Goal: Task Accomplishment & Management: Complete application form

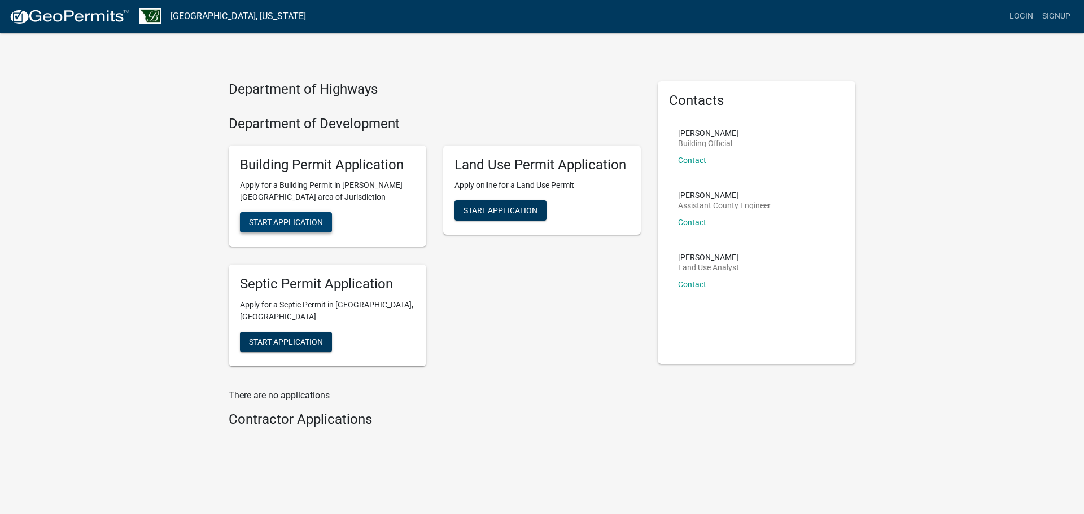
click at [277, 223] on span "Start Application" at bounding box center [286, 222] width 74 height 9
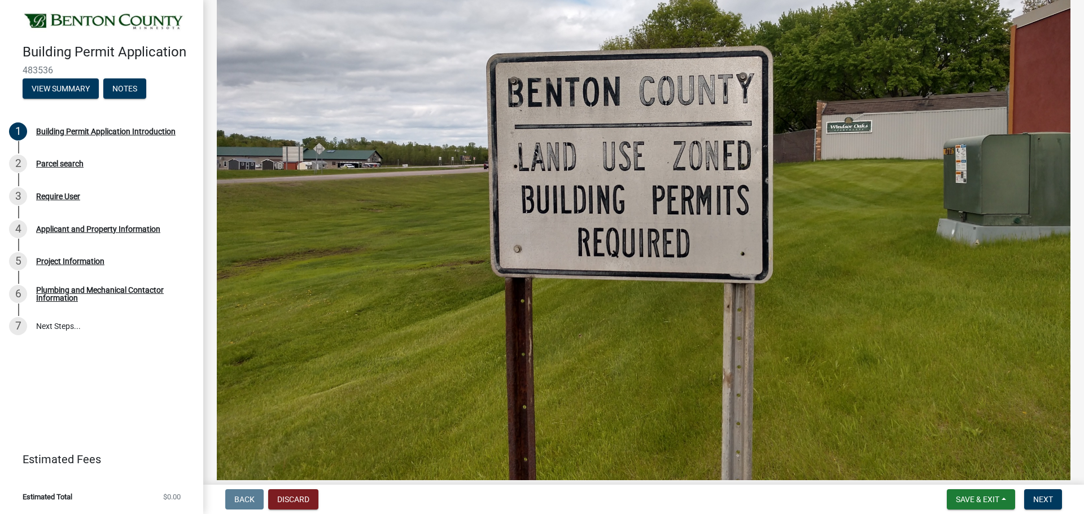
scroll to position [508, 0]
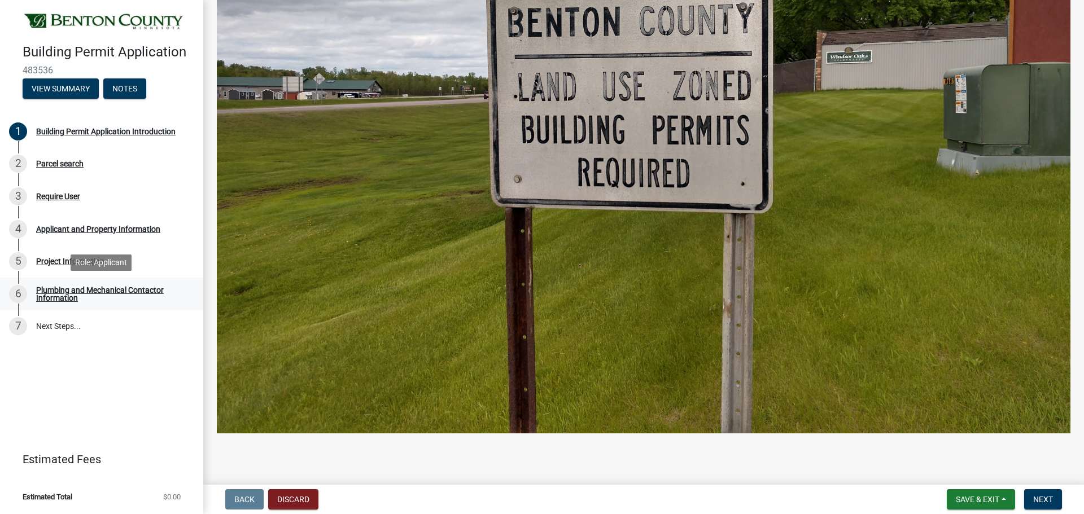
click at [75, 292] on div "Plumbing and Mechanical Contactor Information" at bounding box center [110, 294] width 149 height 16
click at [1040, 498] on span "Next" at bounding box center [1043, 499] width 20 height 9
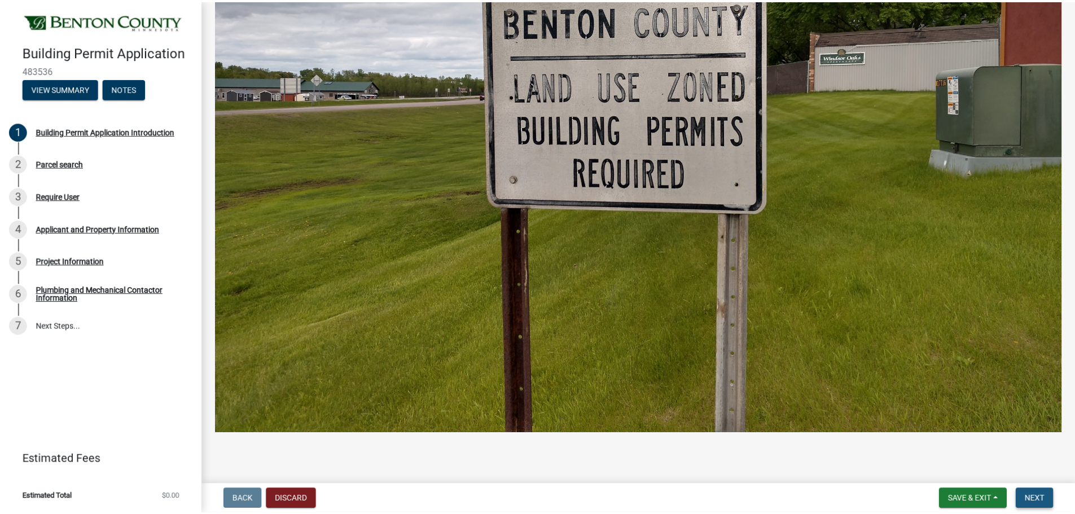
scroll to position [0, 0]
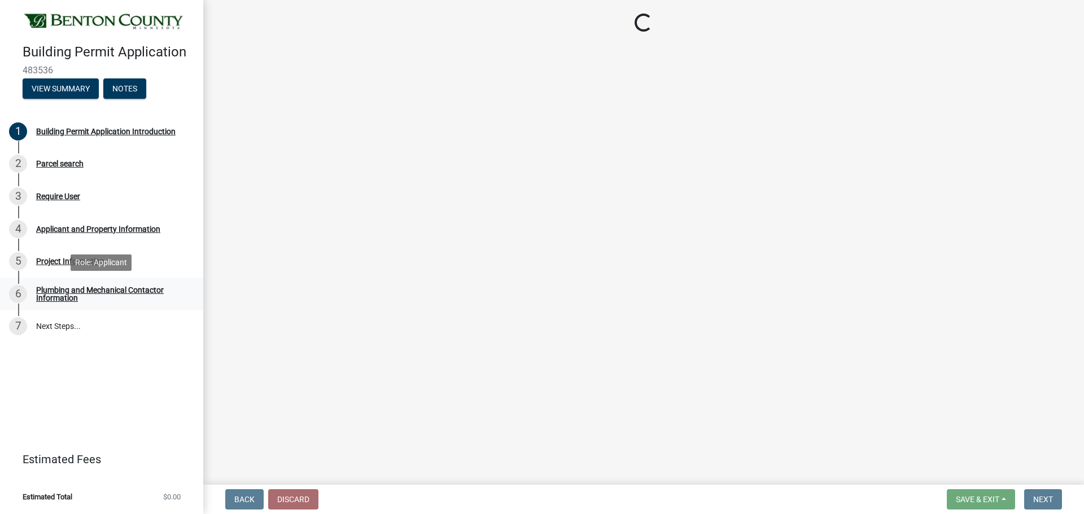
click at [49, 289] on div "Plumbing and Mechanical Contactor Information" at bounding box center [110, 294] width 149 height 16
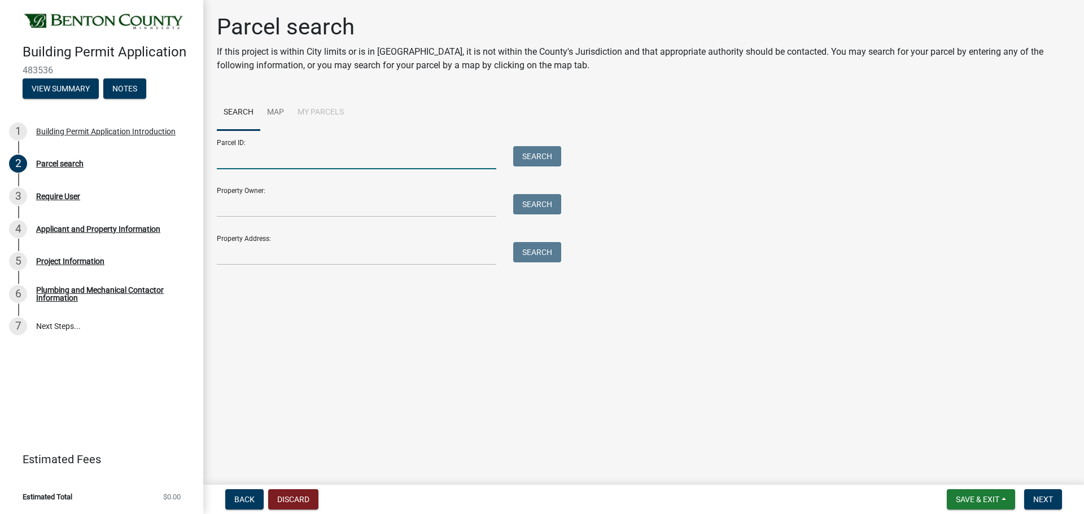
click at [255, 167] on input "Parcel ID:" at bounding box center [356, 157] width 279 height 23
click at [242, 252] on input "Property Address:" at bounding box center [356, 253] width 279 height 23
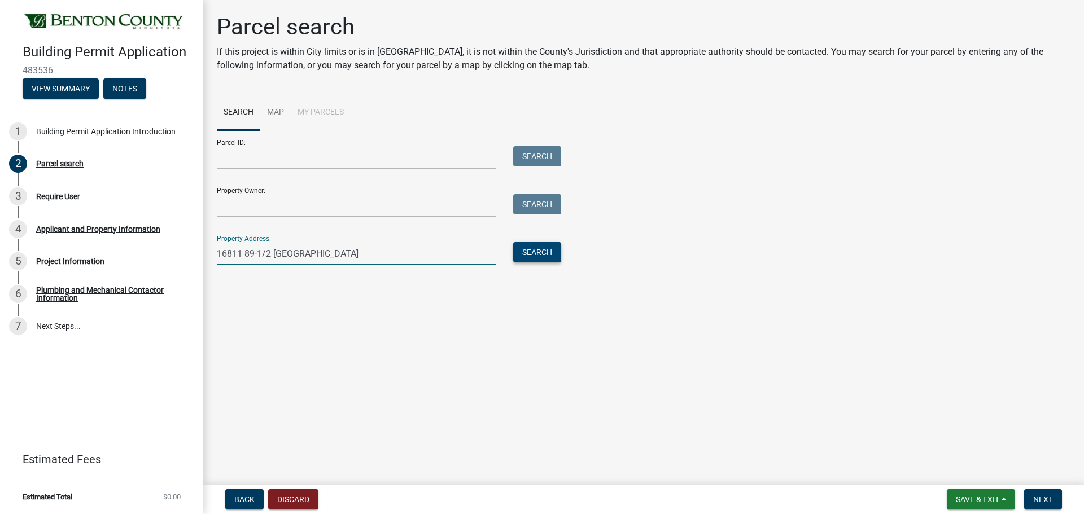
click at [518, 252] on button "Search" at bounding box center [537, 252] width 48 height 20
click at [257, 253] on input "16811 89-1/2 ST NE" at bounding box center [356, 253] width 279 height 23
type input "16811 89 1/2 [GEOGRAPHIC_DATA]"
click at [534, 245] on button "Search" at bounding box center [537, 252] width 48 height 20
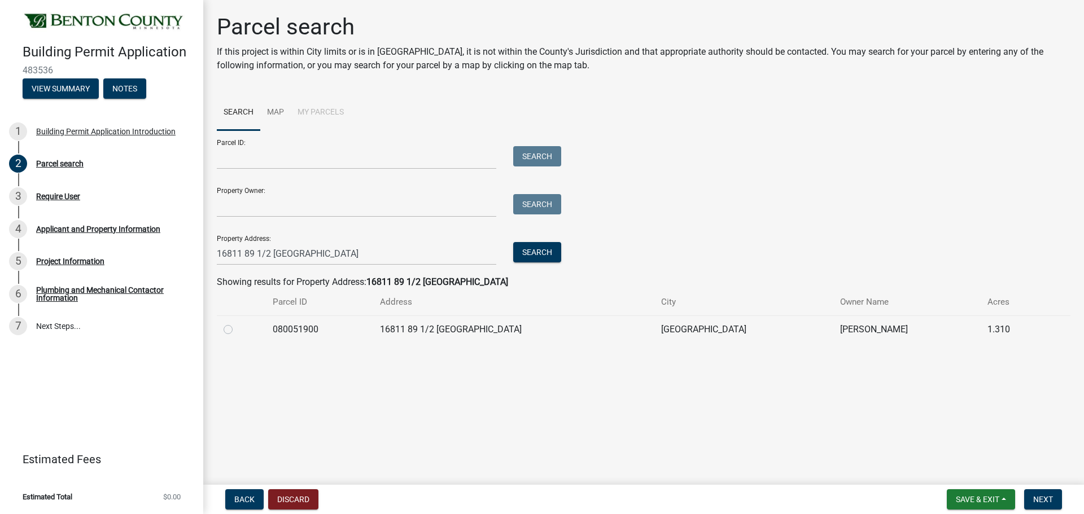
click at [237, 323] on label at bounding box center [237, 323] width 0 height 0
click at [237, 330] on input "radio" at bounding box center [240, 326] width 7 height 7
radio input "true"
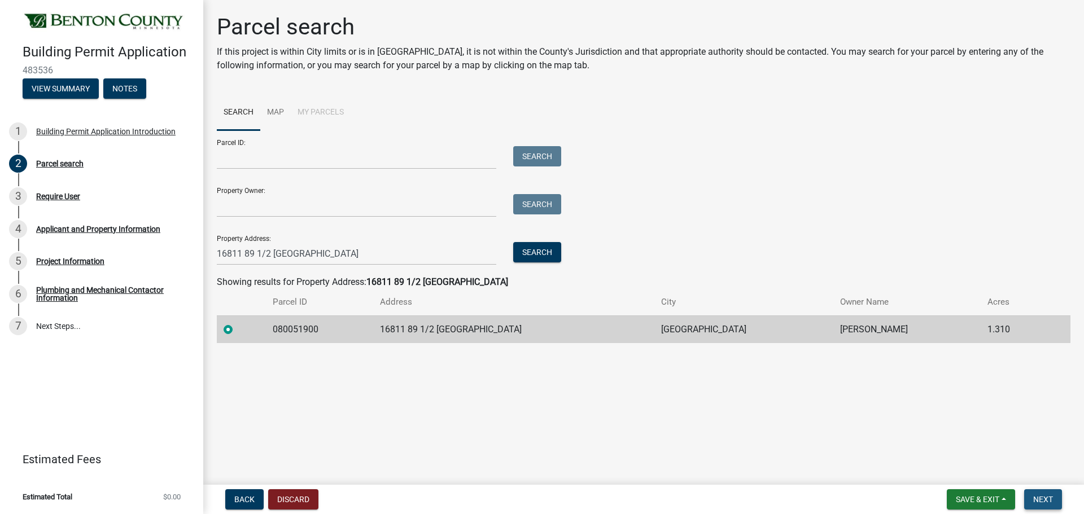
click at [1042, 501] on span "Next" at bounding box center [1043, 499] width 20 height 9
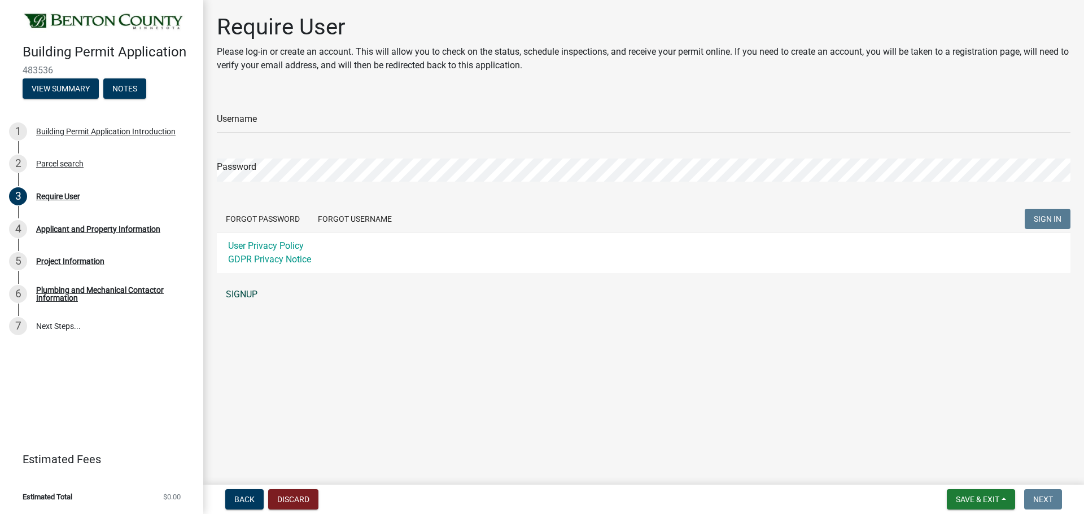
click at [243, 294] on link "SIGNUP" at bounding box center [644, 294] width 854 height 23
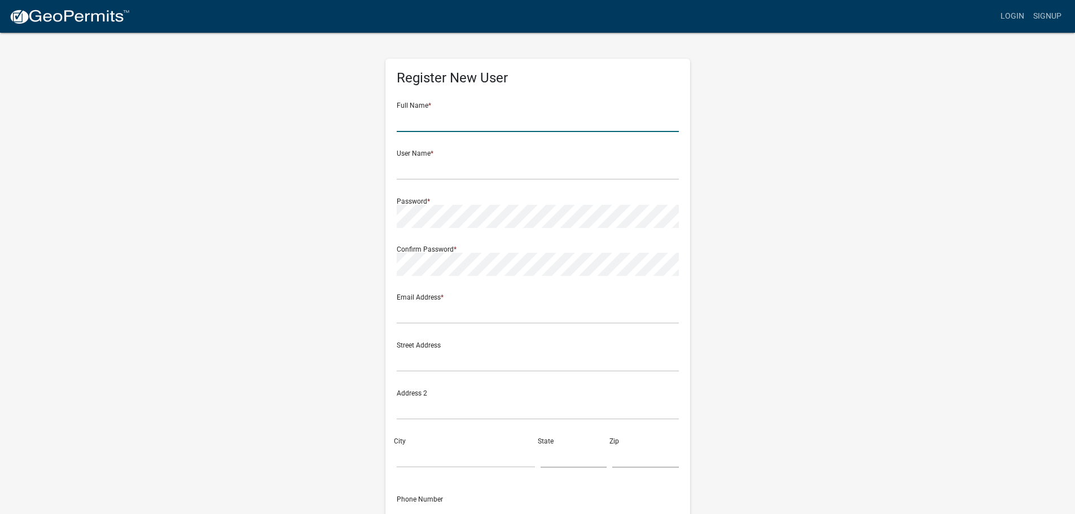
click at [447, 119] on input "text" at bounding box center [538, 120] width 282 height 23
type input "Michael Dale Mossey"
type input "[EMAIL_ADDRESS][DOMAIN_NAME]"
type input "211 Dundas Rd"
type input "PO Box 180"
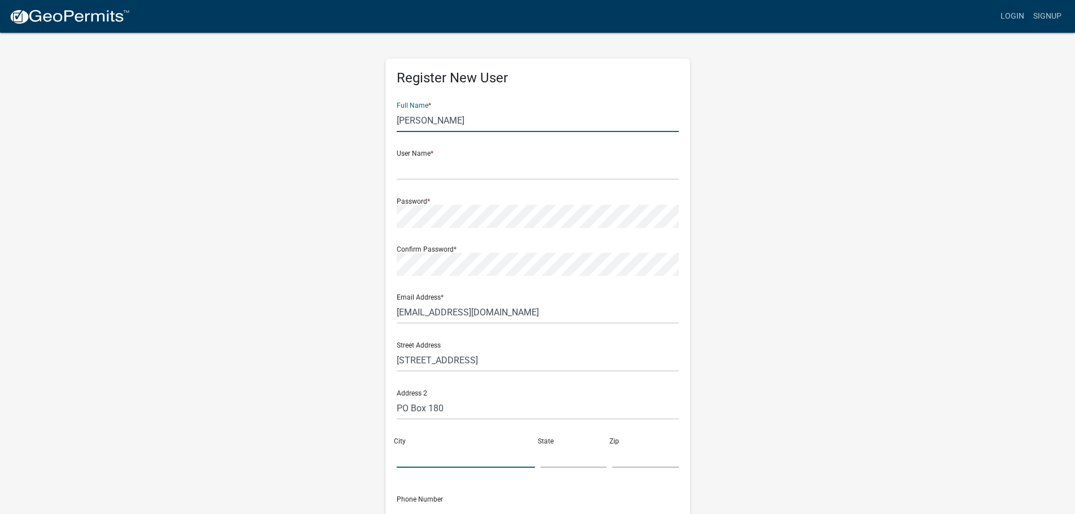
type input "Monticello"
type input "MN"
type input "55362"
type input "7633140083"
click at [437, 168] on input "text" at bounding box center [538, 168] width 282 height 23
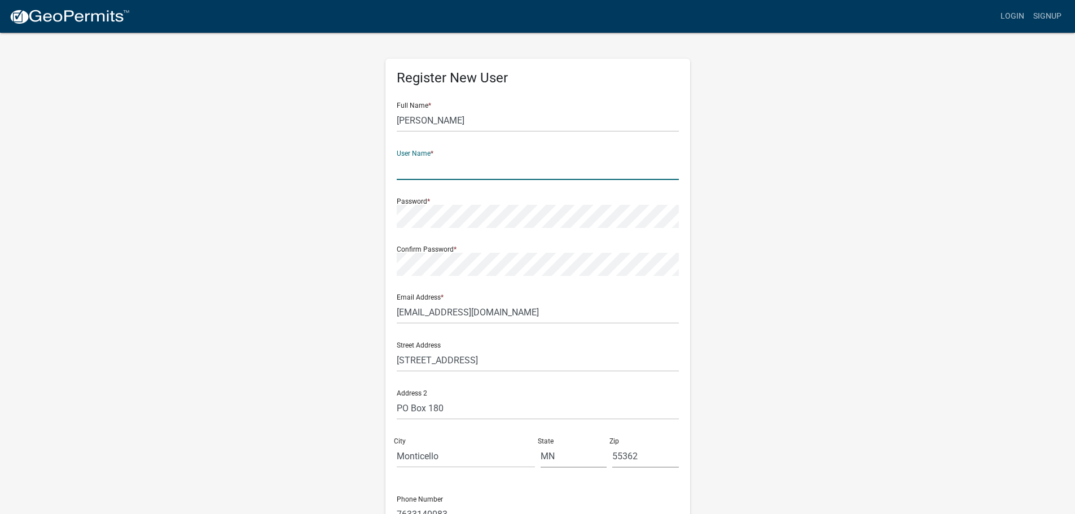
type input "[EMAIL_ADDRESS][DOMAIN_NAME]"
click at [424, 228] on form "Full Name * Michael Dale Mossey User Name * montiplumbingandheating@gmail.com P…" at bounding box center [538, 334] width 282 height 483
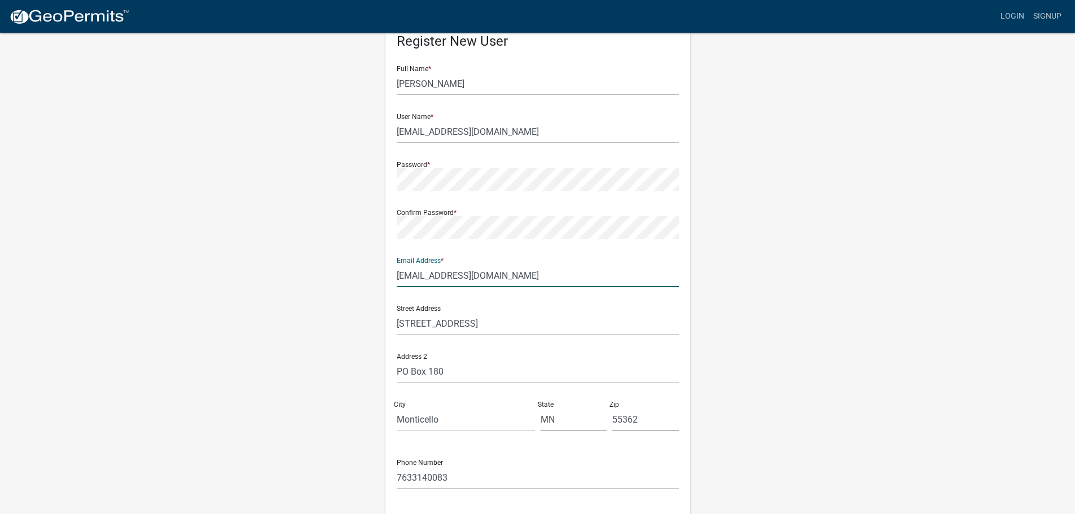
scroll to position [113, 0]
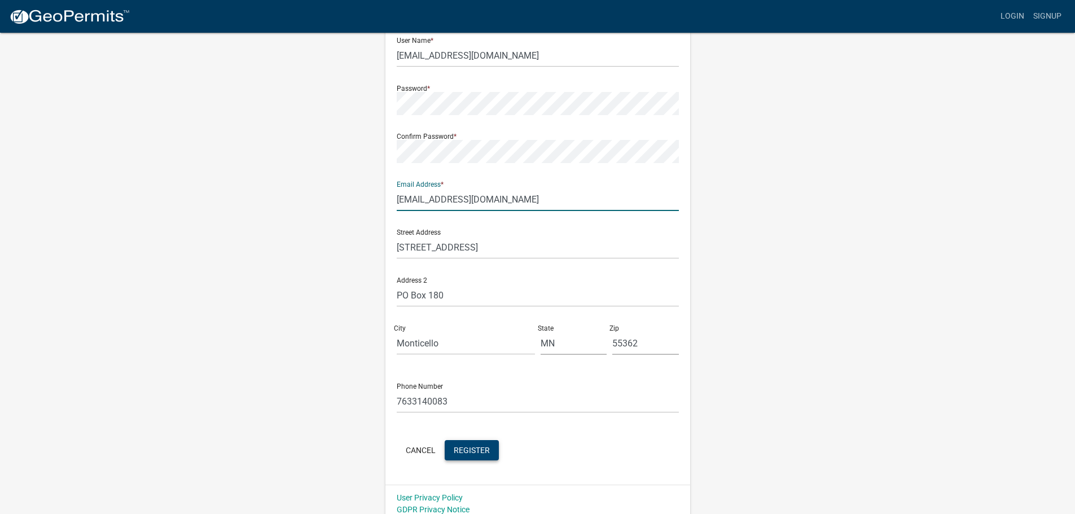
click at [471, 448] on span "Register" at bounding box center [472, 449] width 36 height 9
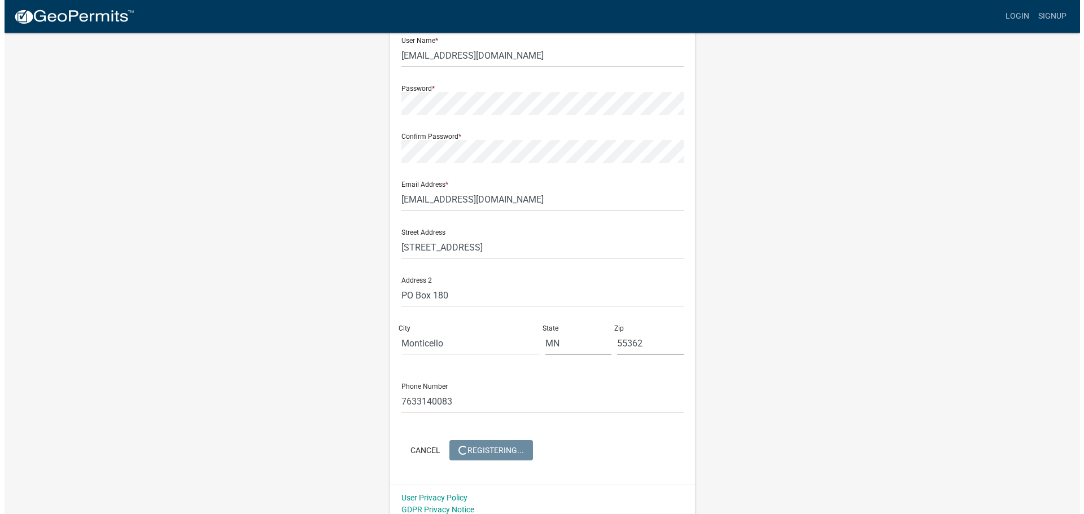
scroll to position [0, 0]
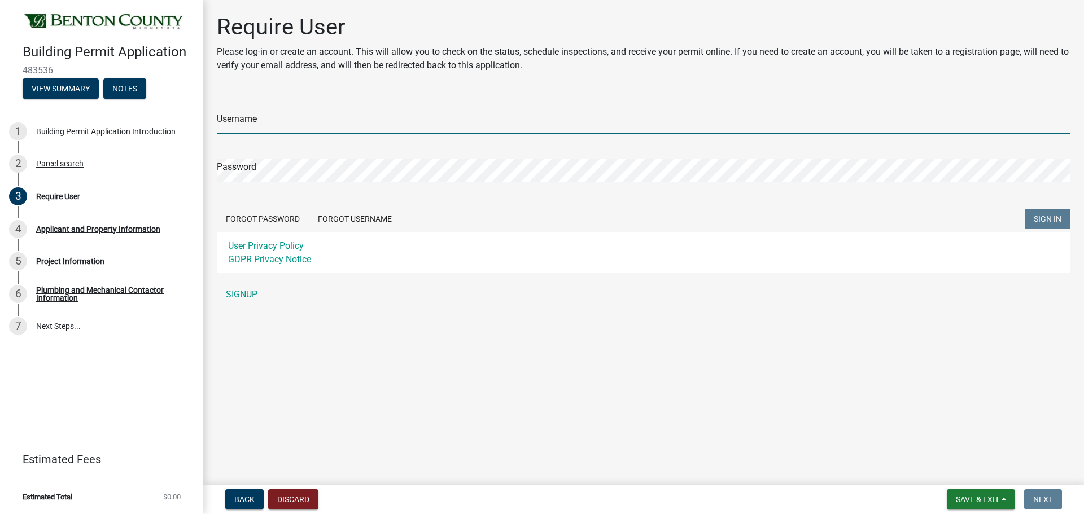
type input "[EMAIL_ADDRESS][DOMAIN_NAME]"
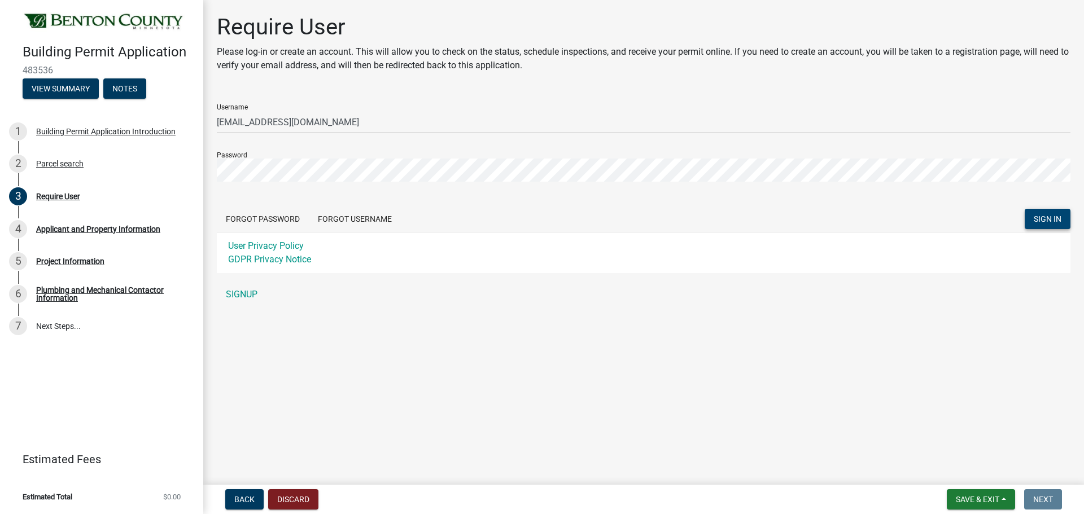
click at [1054, 217] on span "SIGN IN" at bounding box center [1048, 219] width 28 height 9
click at [212, 162] on div "Require User Please log-in or create an account. This will allow you to check o…" at bounding box center [643, 165] width 870 height 303
click at [1057, 215] on span "SIGN IN" at bounding box center [1048, 219] width 28 height 9
click at [1034, 219] on span "SIGN IN" at bounding box center [1048, 219] width 28 height 9
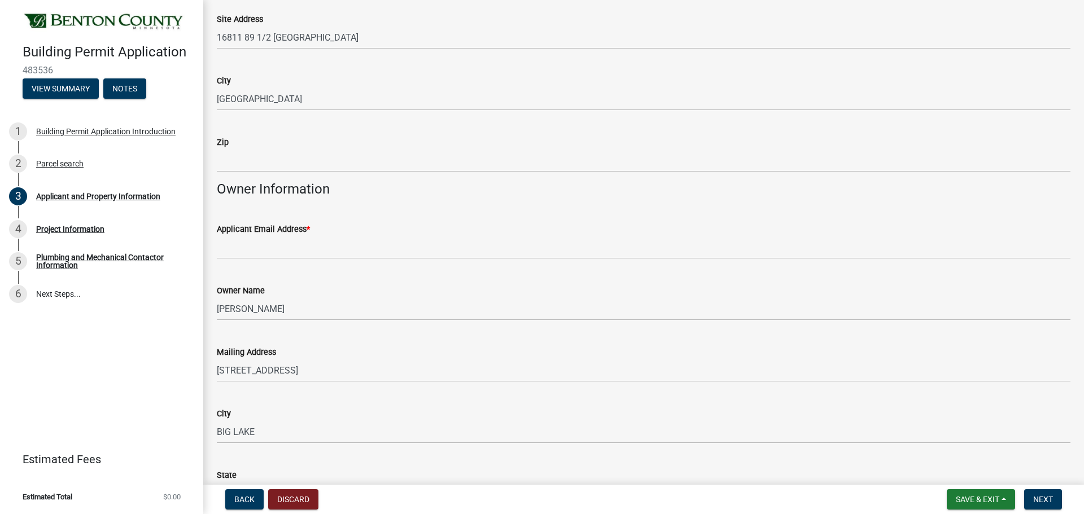
scroll to position [169, 0]
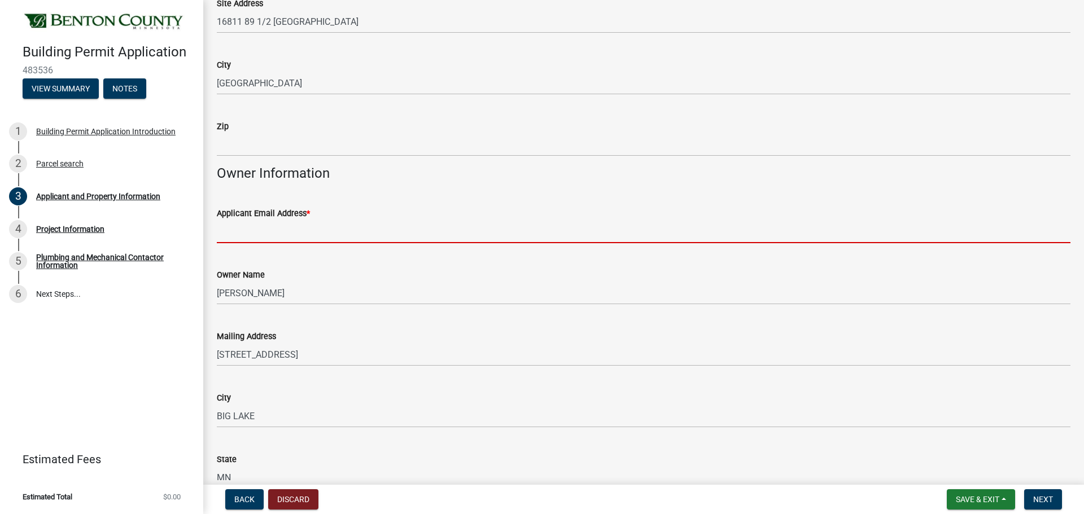
click at [250, 225] on input "Applicant Email Address *" at bounding box center [644, 231] width 854 height 23
type input "[EMAIL_ADDRESS][DOMAIN_NAME]"
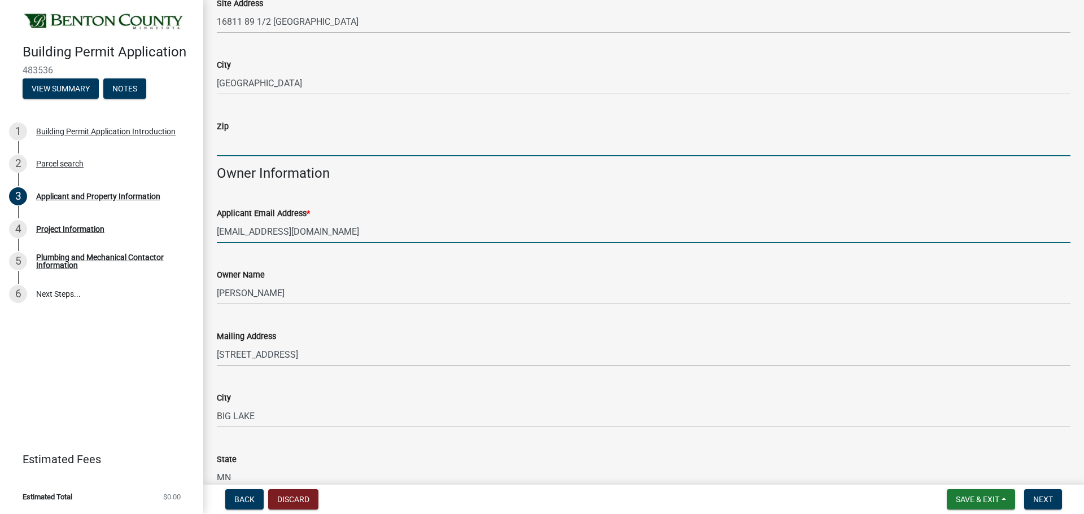
type input "55362"
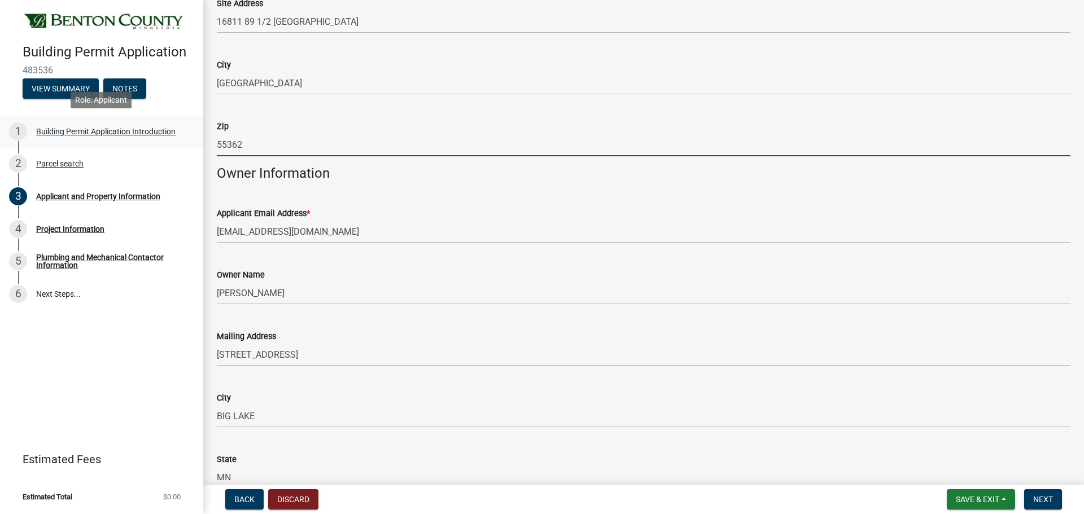
drag, startPoint x: 253, startPoint y: 143, endPoint x: 202, endPoint y: 147, distance: 51.5
click at [202, 147] on div "Building Permit Application 483536 View Summary Notes 1 Building Permit Applica…" at bounding box center [542, 257] width 1084 height 514
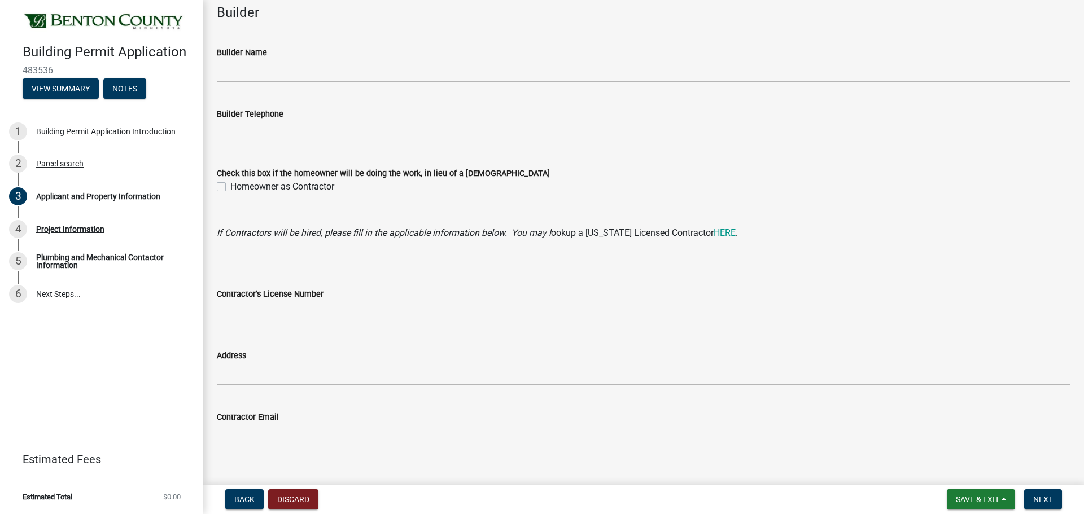
scroll to position [1016, 0]
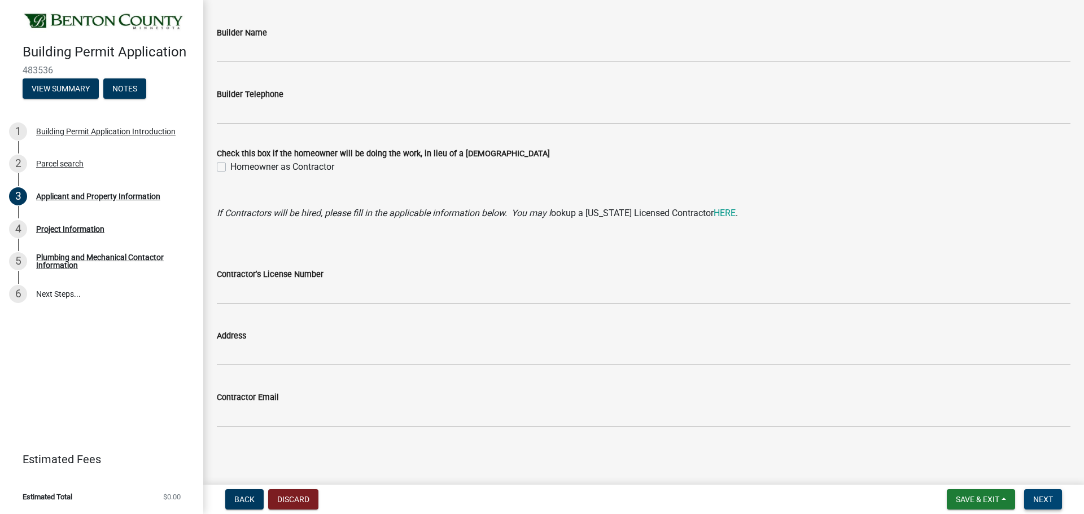
click at [1050, 499] on span "Next" at bounding box center [1043, 499] width 20 height 9
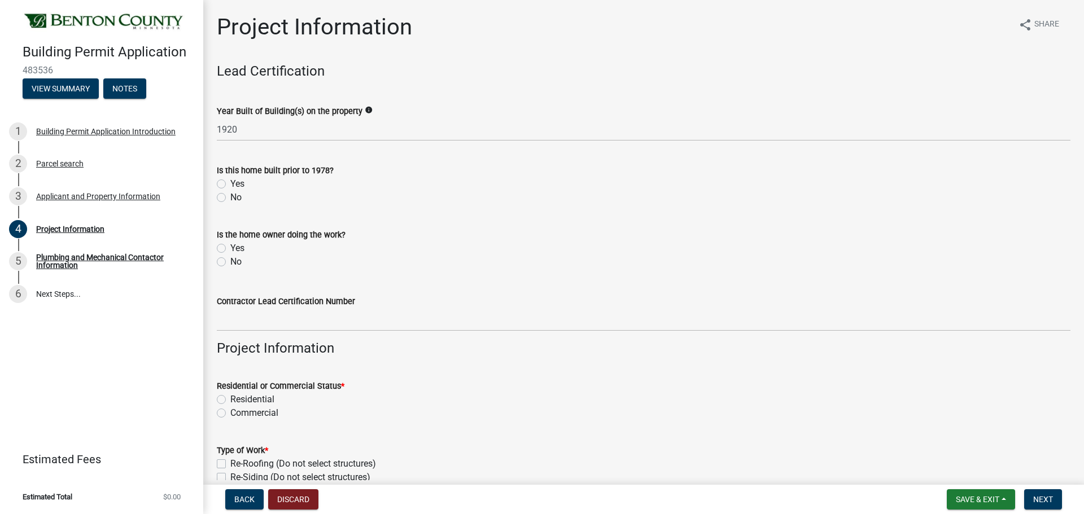
click at [230, 183] on label "Yes" at bounding box center [237, 184] width 14 height 14
click at [230, 183] on input "Yes" at bounding box center [233, 180] width 7 height 7
radio input "true"
click at [230, 263] on label "No" at bounding box center [235, 262] width 11 height 14
click at [230, 262] on input "No" at bounding box center [233, 258] width 7 height 7
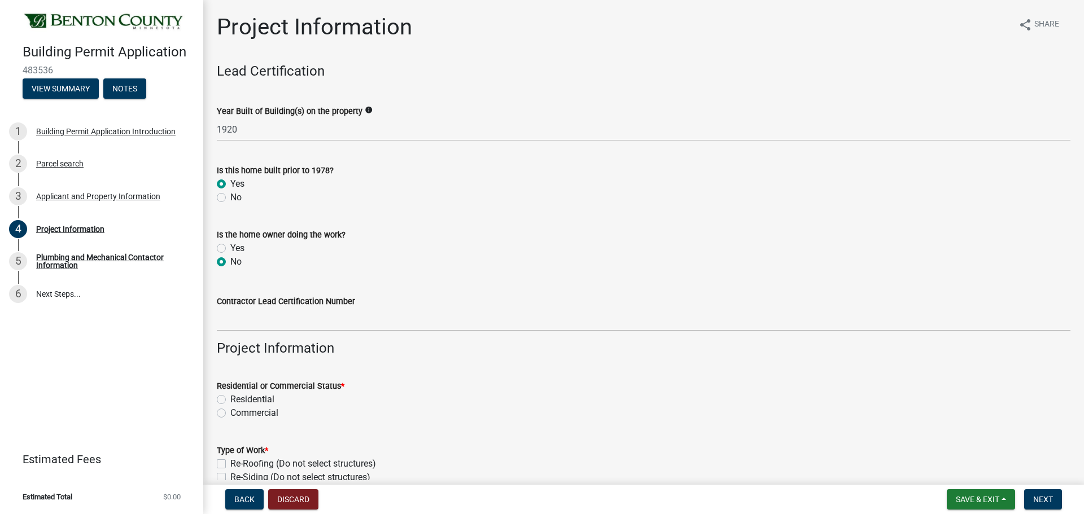
radio input "true"
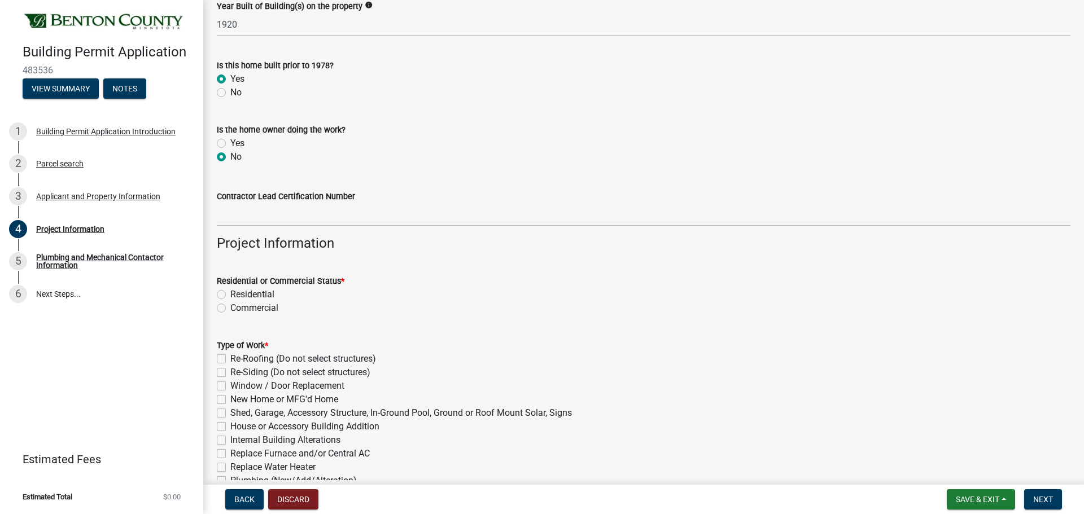
scroll to position [169, 0]
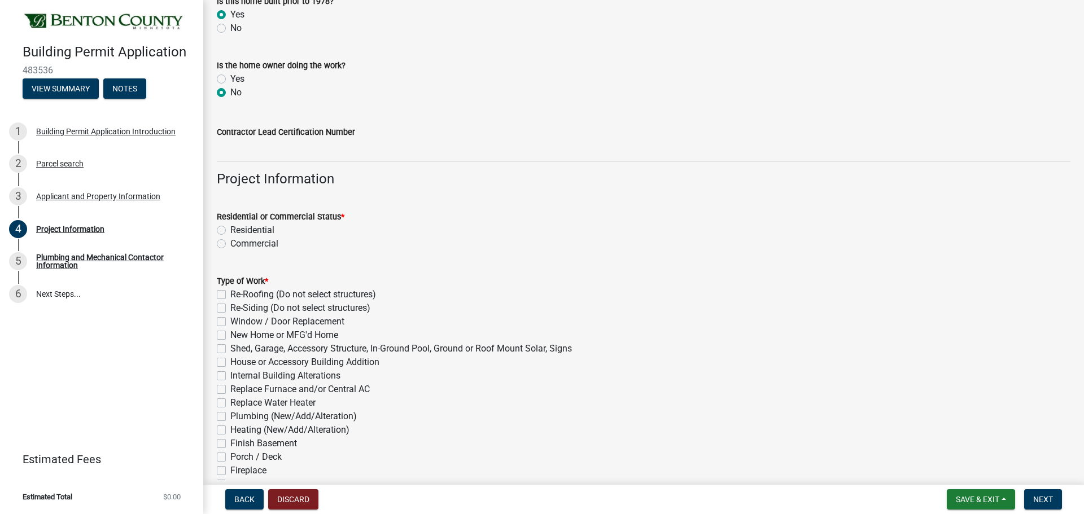
click at [230, 227] on label "Residential" at bounding box center [252, 231] width 44 height 14
click at [230, 227] on input "Residential" at bounding box center [233, 227] width 7 height 7
radio input "true"
click at [230, 414] on label "Plumbing (New/Add/Alteration)" at bounding box center [293, 417] width 126 height 14
click at [230, 414] on input "Plumbing (New/Add/Alteration)" at bounding box center [233, 413] width 7 height 7
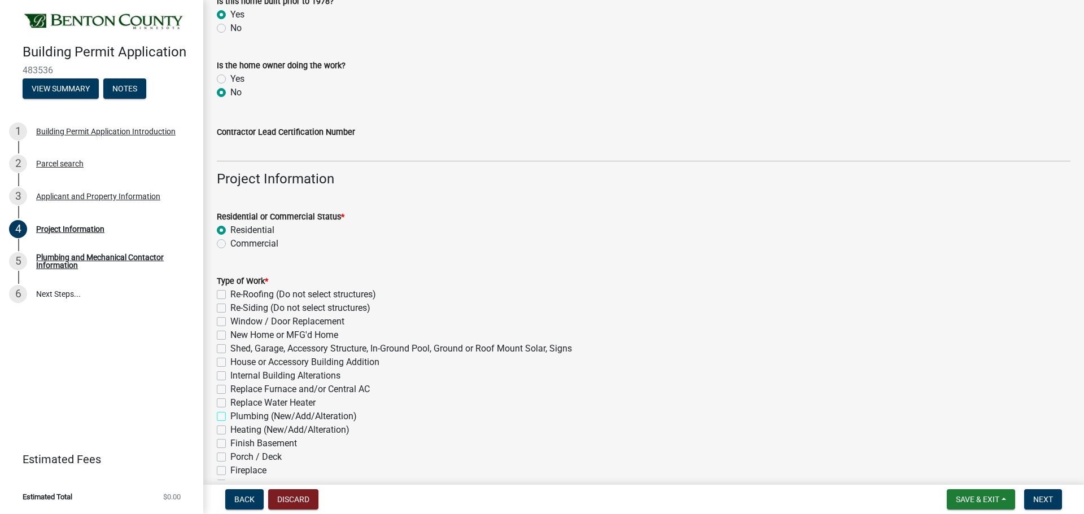
checkbox input "true"
checkbox input "false"
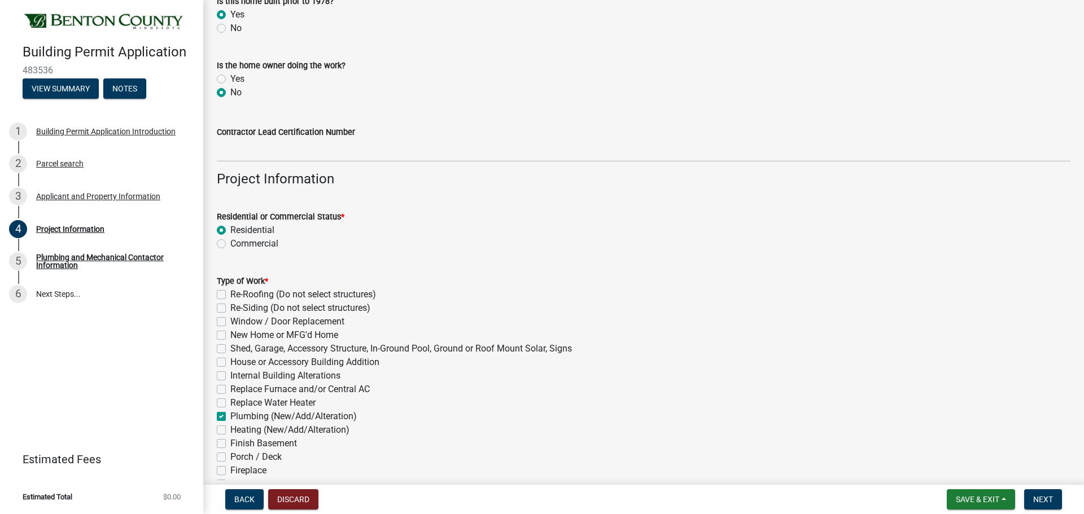
checkbox input "false"
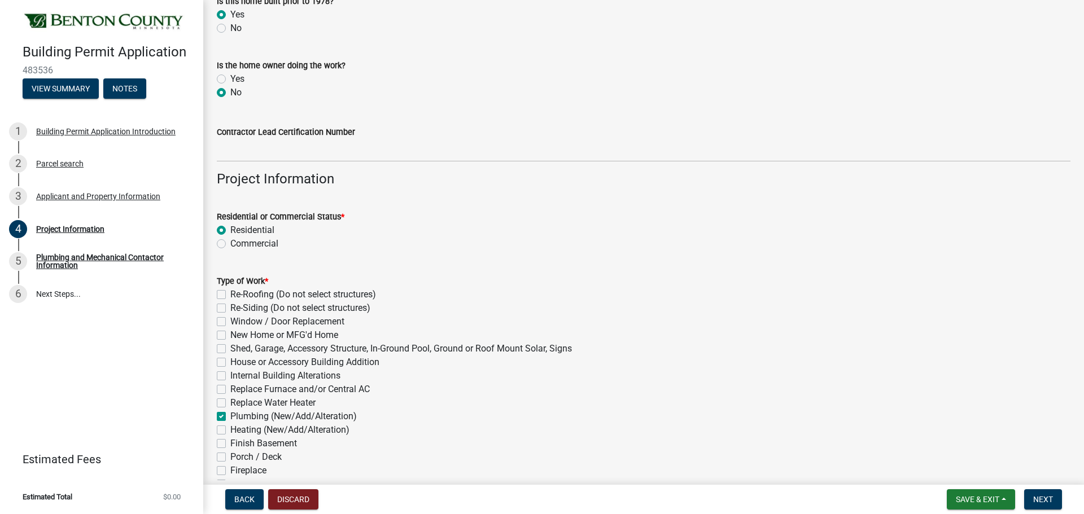
checkbox input "true"
checkbox input "false"
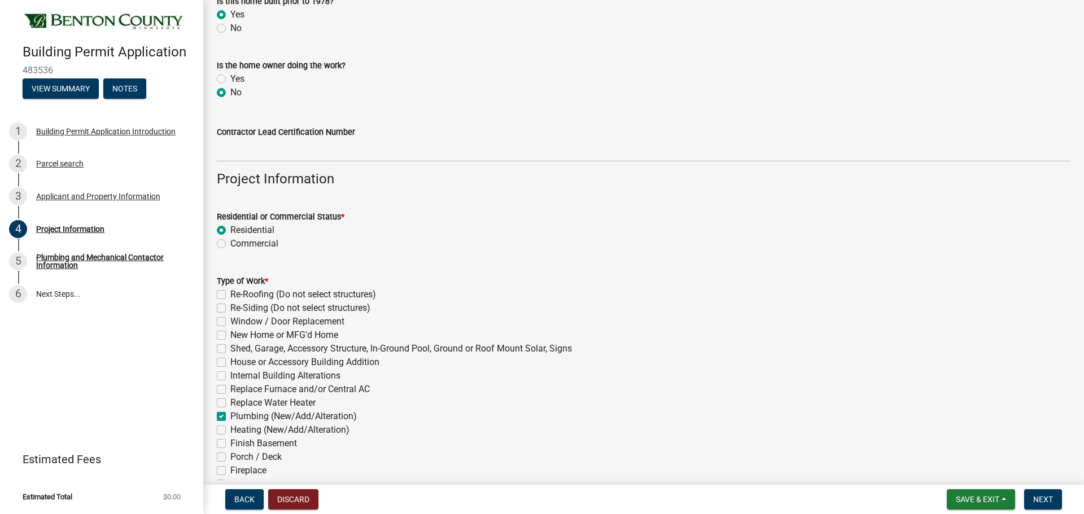
checkbox input "false"
click at [230, 389] on label "Replace Furnace and/or Central AC" at bounding box center [299, 390] width 139 height 14
click at [230, 389] on input "Replace Furnace and/or Central AC" at bounding box center [233, 386] width 7 height 7
checkbox input "true"
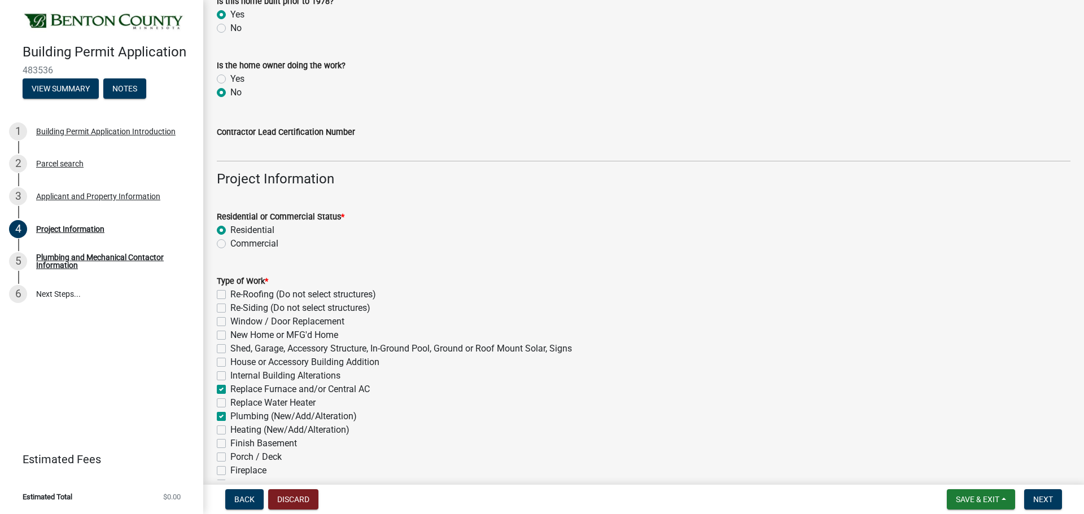
checkbox input "false"
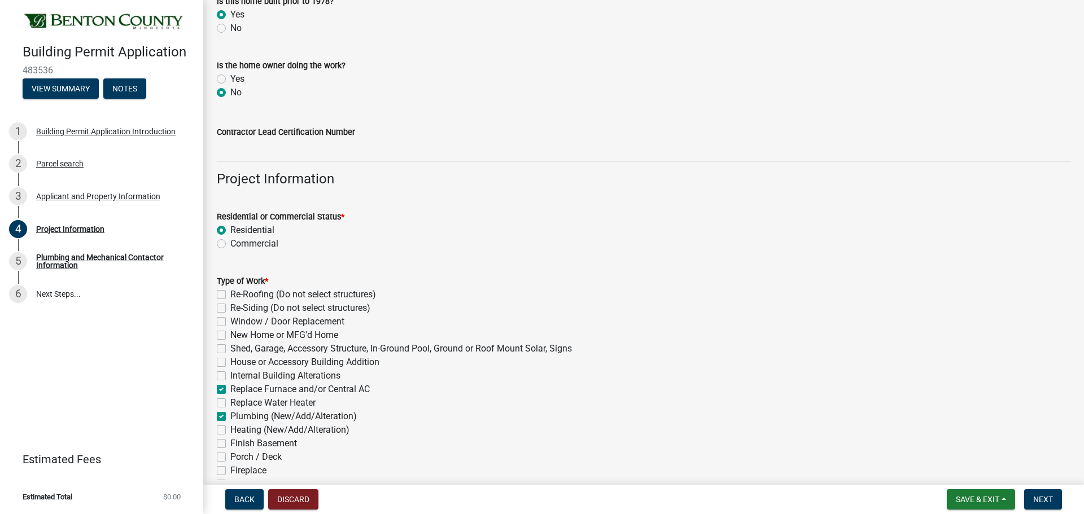
checkbox input "false"
checkbox input "true"
checkbox input "false"
checkbox input "true"
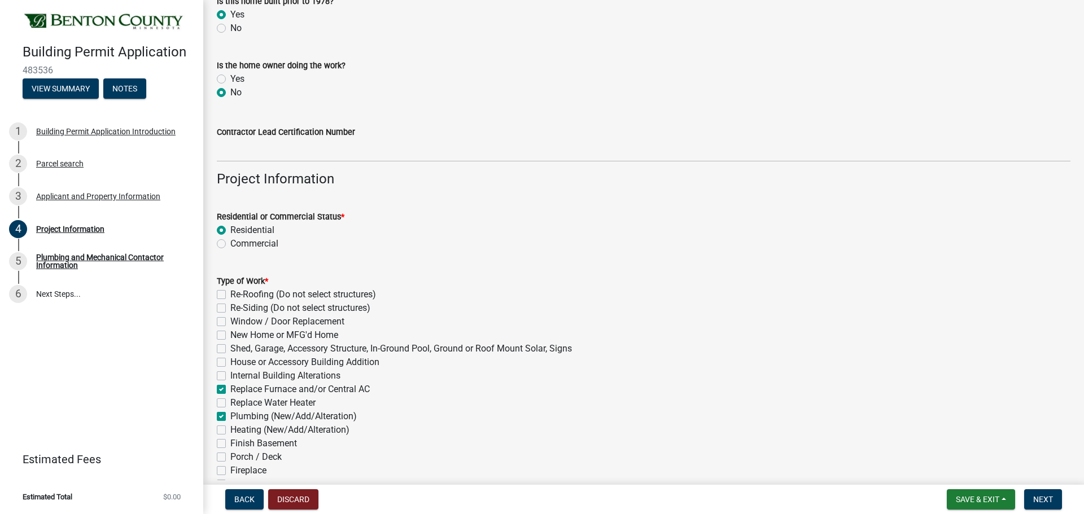
checkbox input "false"
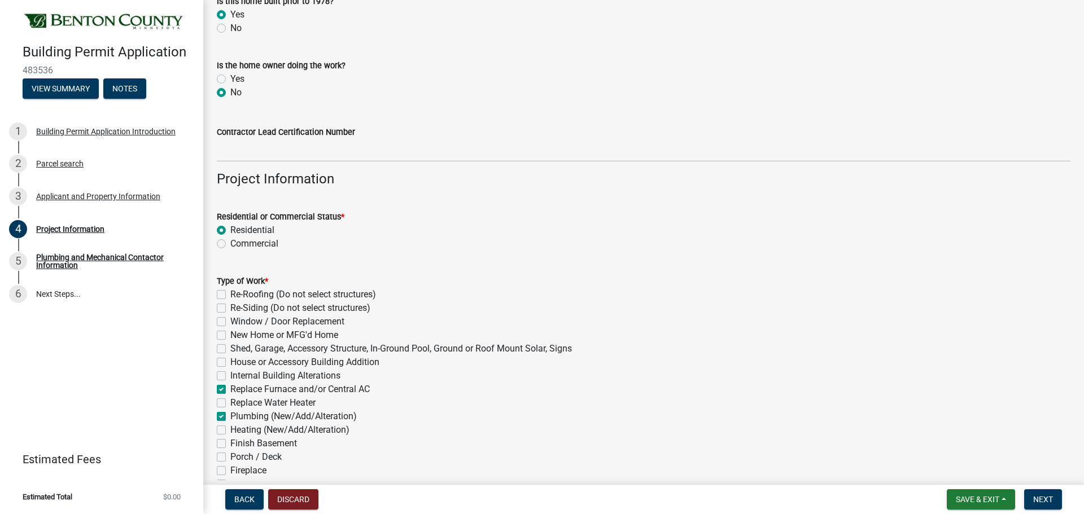
checkbox input "false"
click at [230, 402] on label "Replace Water Heater" at bounding box center [272, 403] width 85 height 14
click at [230, 402] on input "Replace Water Heater" at bounding box center [233, 399] width 7 height 7
checkbox input "true"
checkbox input "false"
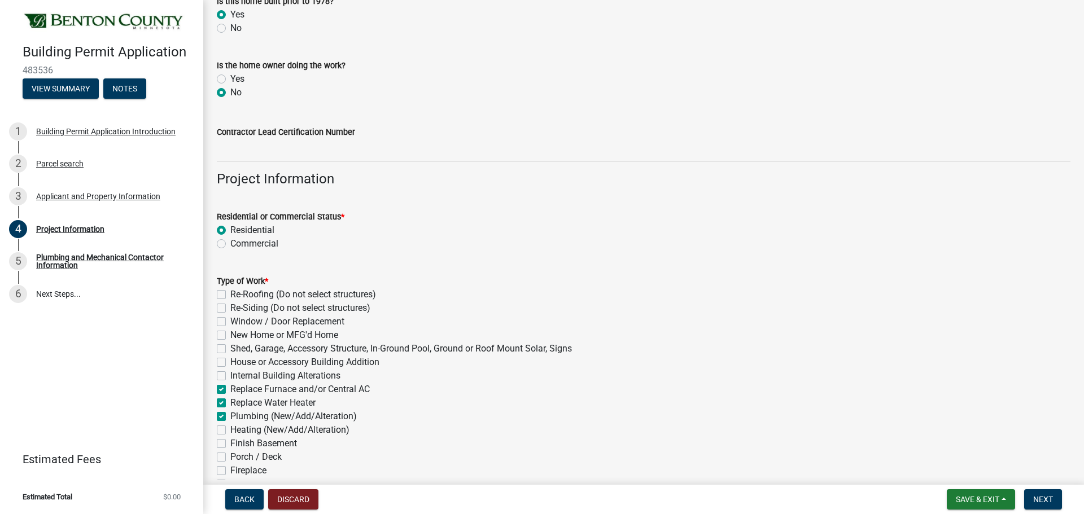
checkbox input "false"
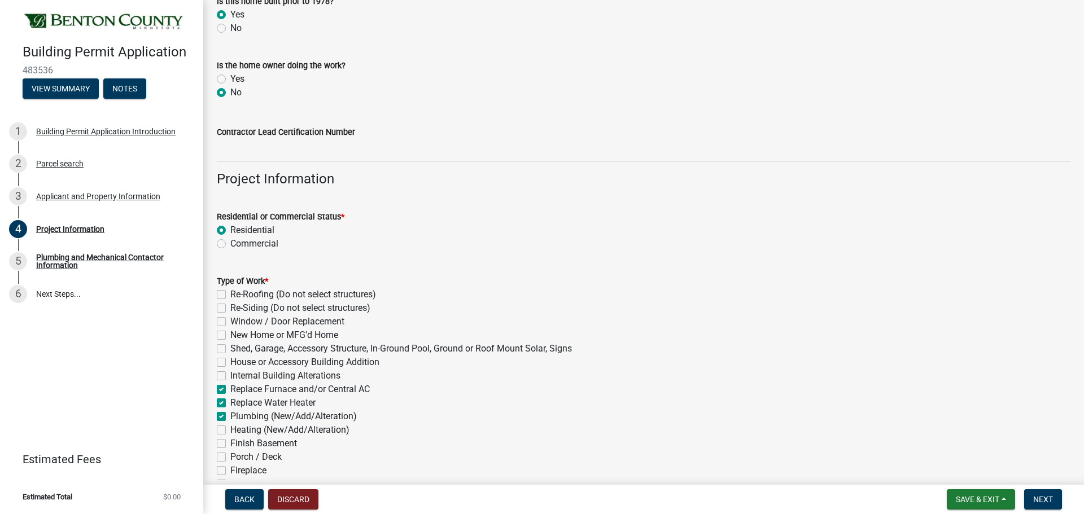
checkbox input "false"
checkbox input "true"
checkbox input "false"
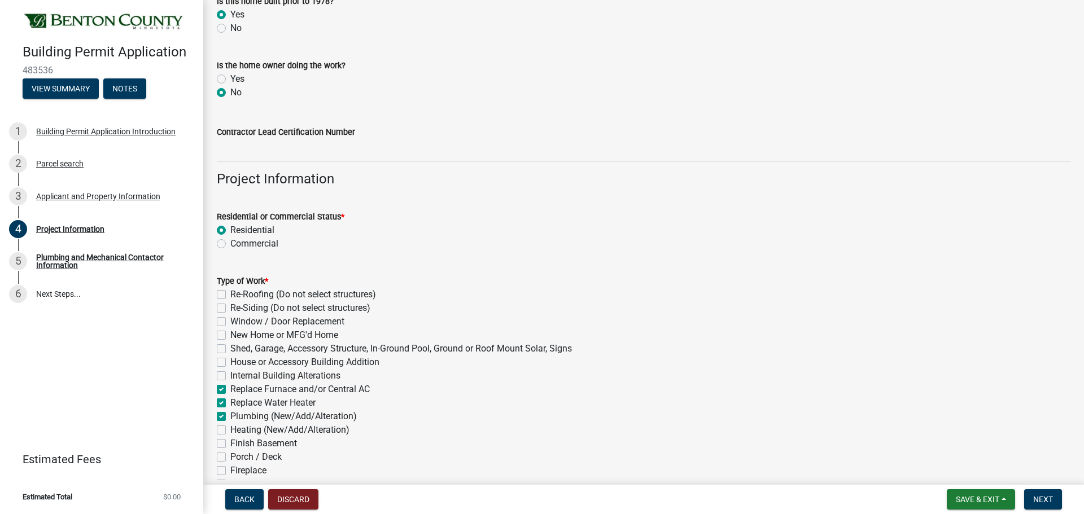
checkbox input "false"
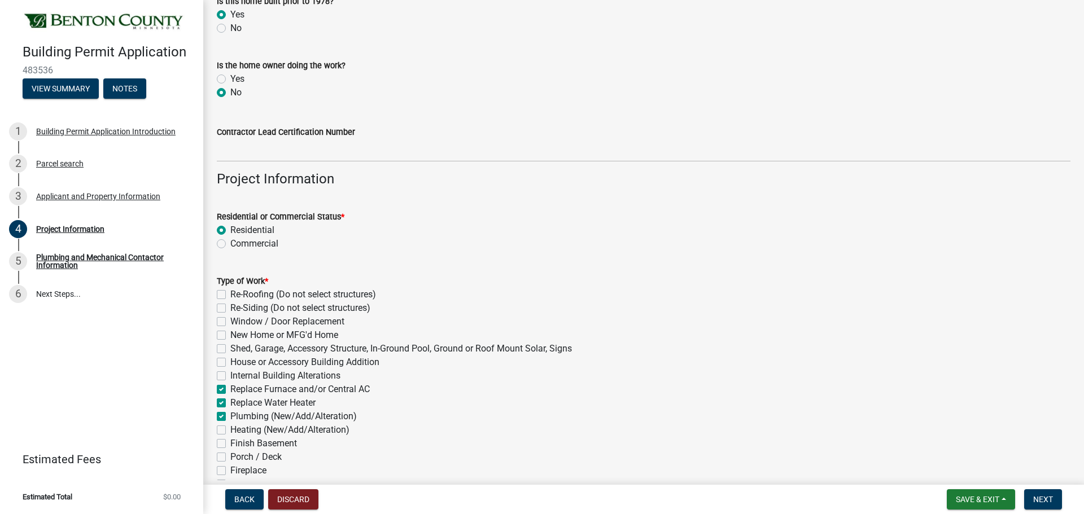
click at [230, 432] on label "Heating (New/Add/Alteration)" at bounding box center [289, 430] width 119 height 14
click at [230, 431] on input "Heating (New/Add/Alteration)" at bounding box center [233, 426] width 7 height 7
checkbox input "true"
checkbox input "false"
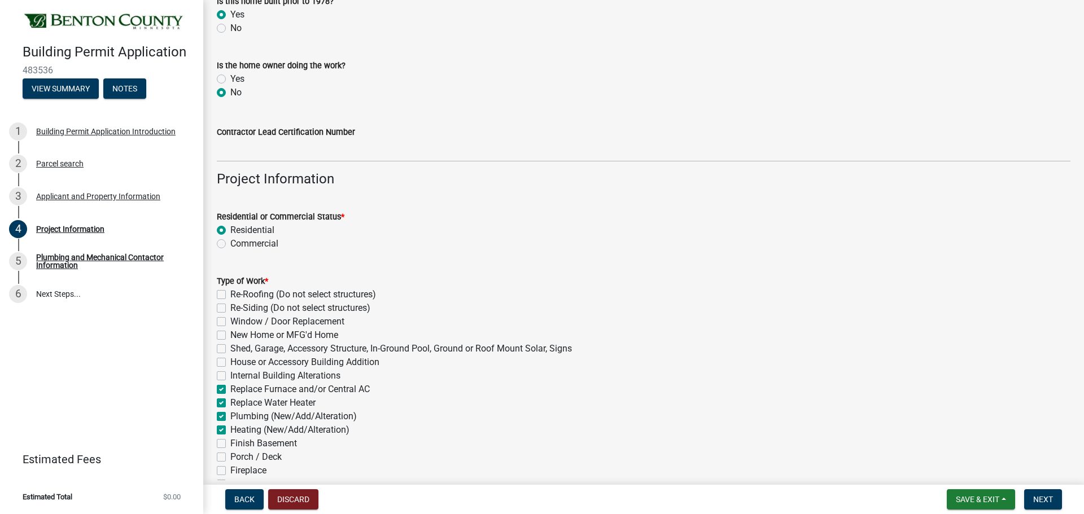
checkbox input "false"
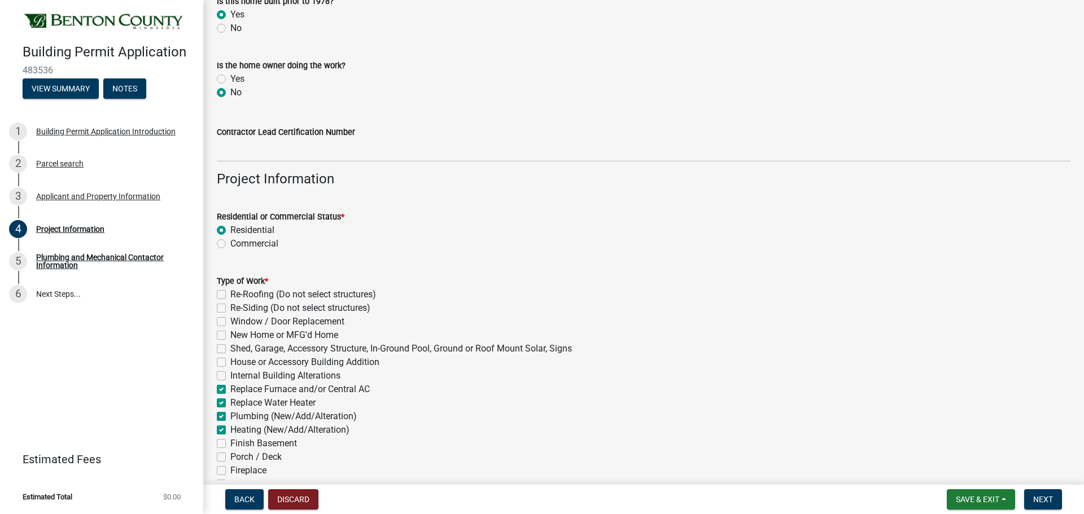
checkbox input "true"
checkbox input "false"
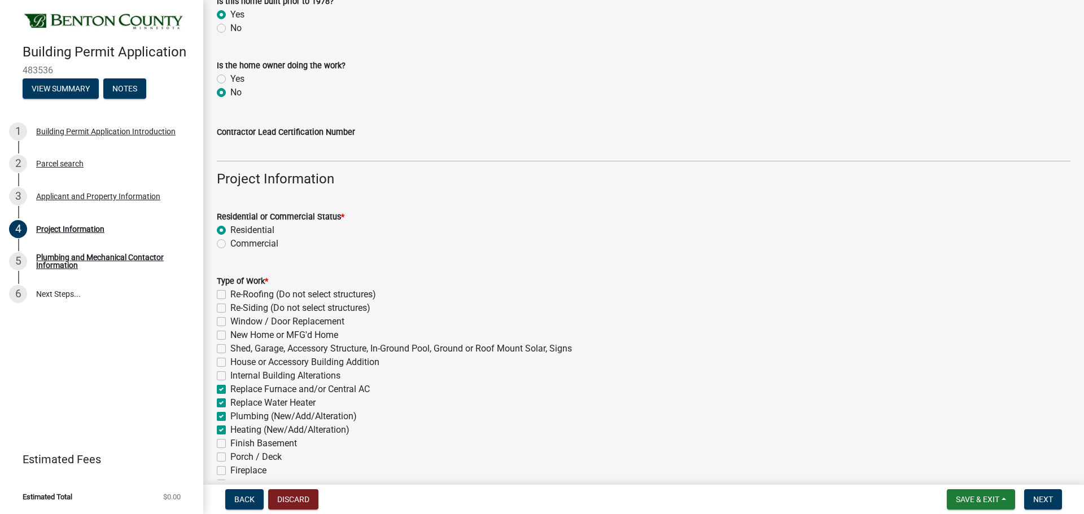
checkbox input "false"
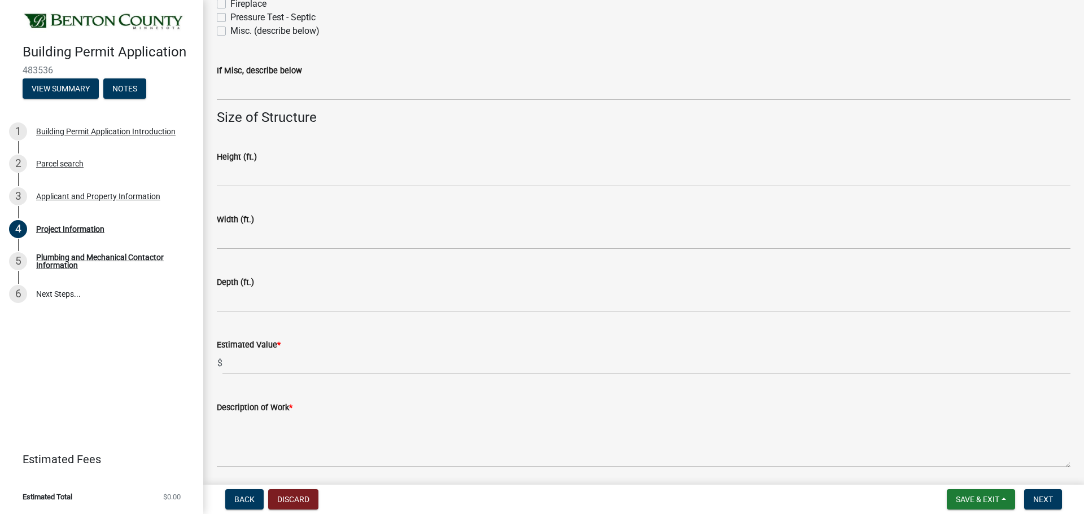
scroll to position [676, 0]
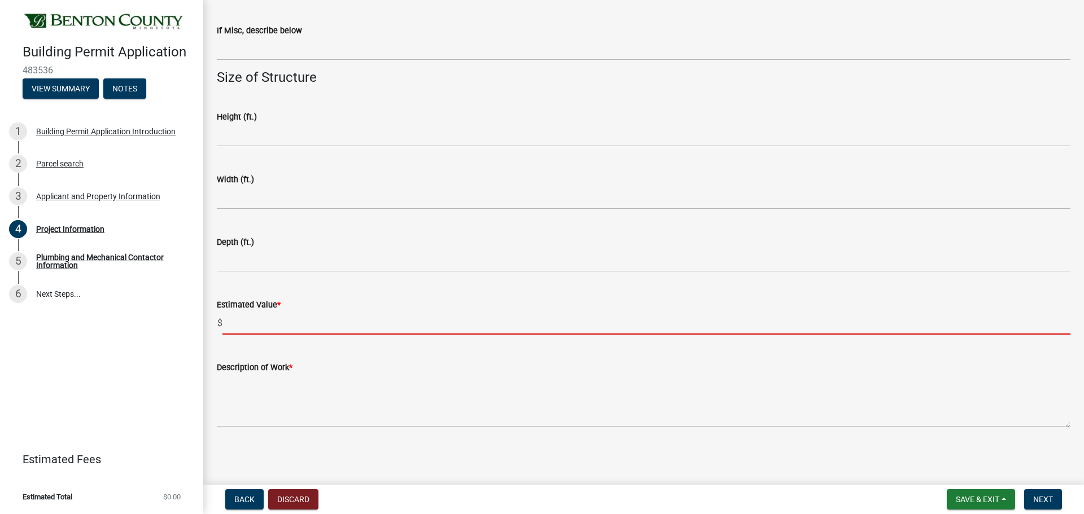
click at [256, 325] on input "text" at bounding box center [646, 323] width 848 height 23
click at [243, 319] on input "text" at bounding box center [646, 323] width 848 height 23
click at [243, 331] on input "text" at bounding box center [646, 323] width 848 height 23
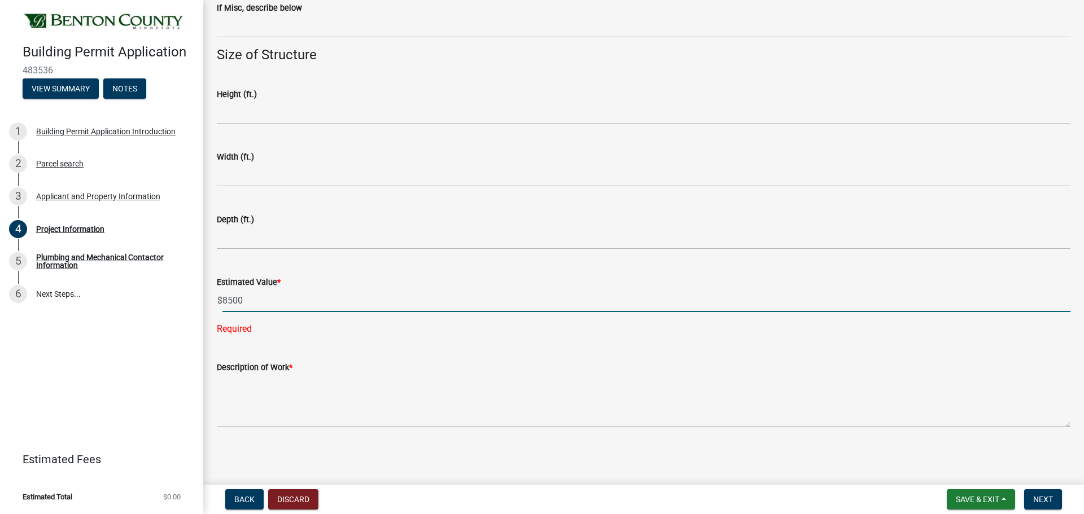
type input "8500"
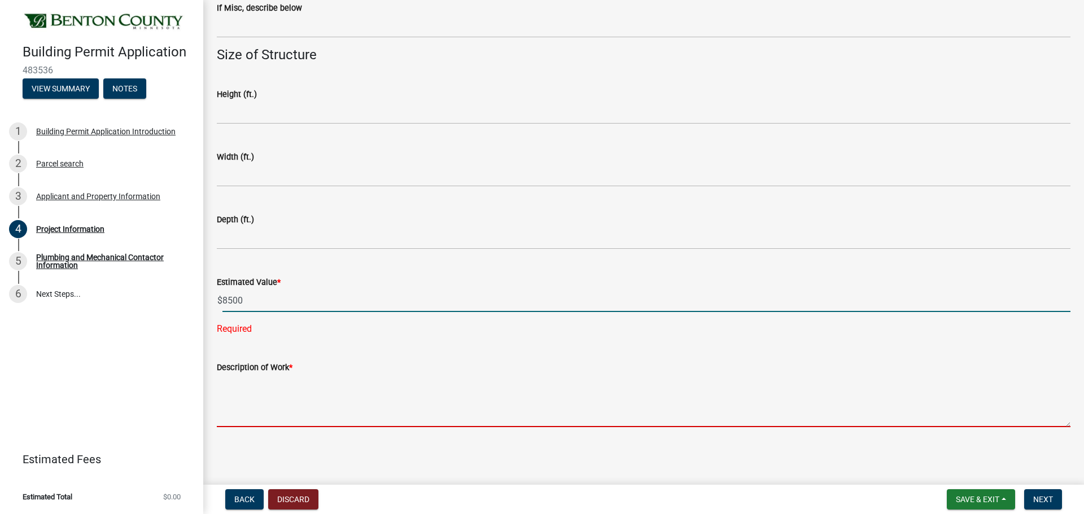
click at [264, 392] on textarea "Description of Work *" at bounding box center [644, 400] width 854 height 53
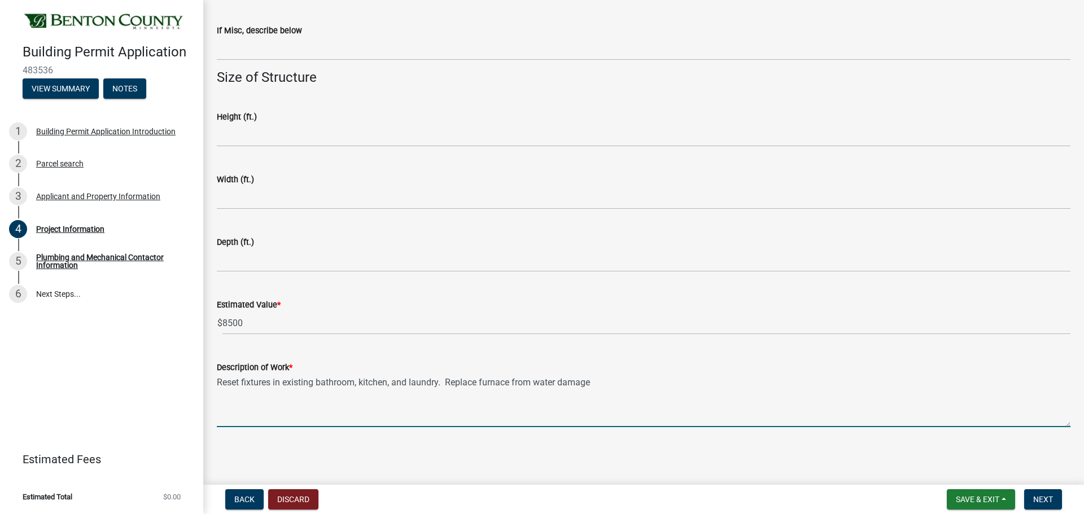
click at [511, 382] on textarea "Reset fixtures in existing bathroom, kitchen, and laundry. Replace furnace from…" at bounding box center [644, 400] width 854 height 53
click at [670, 379] on textarea "Reset fixtures in existing bathroom, kitchen, and laundry. Replace furnace and …" at bounding box center [644, 400] width 854 height 53
type textarea "Reset fixtures in existing bathroom, kitchen, and laundry. Replace furnace and …"
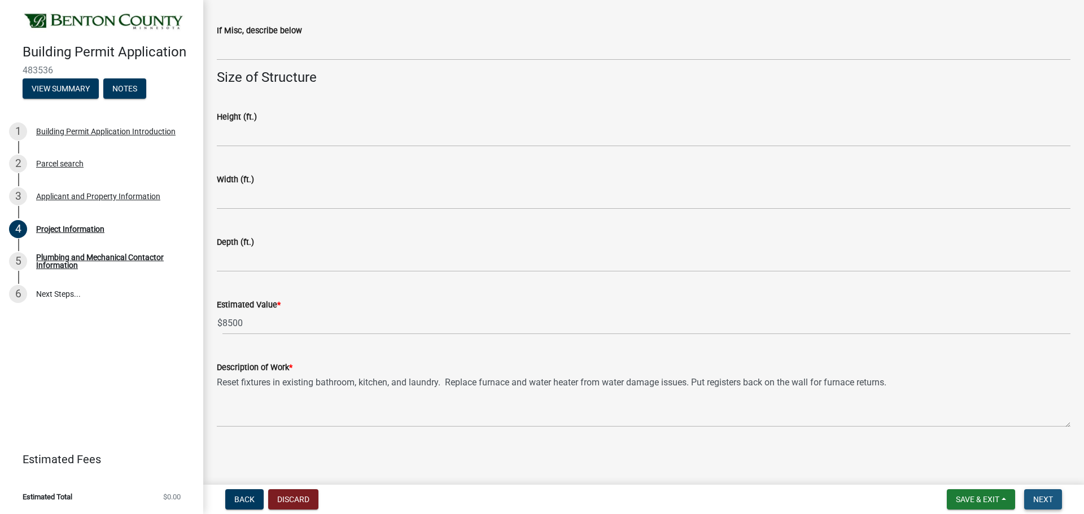
click at [1040, 501] on span "Next" at bounding box center [1043, 499] width 20 height 9
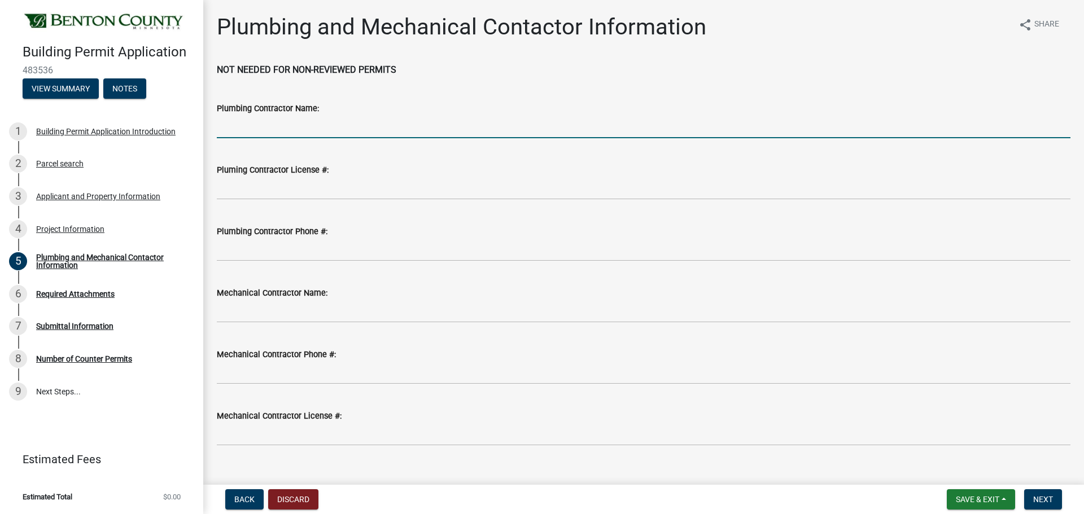
click at [267, 131] on input "Plumbing Contractor Name:" at bounding box center [644, 126] width 854 height 23
type input "Monticello Plumbing, Heating, and Air"
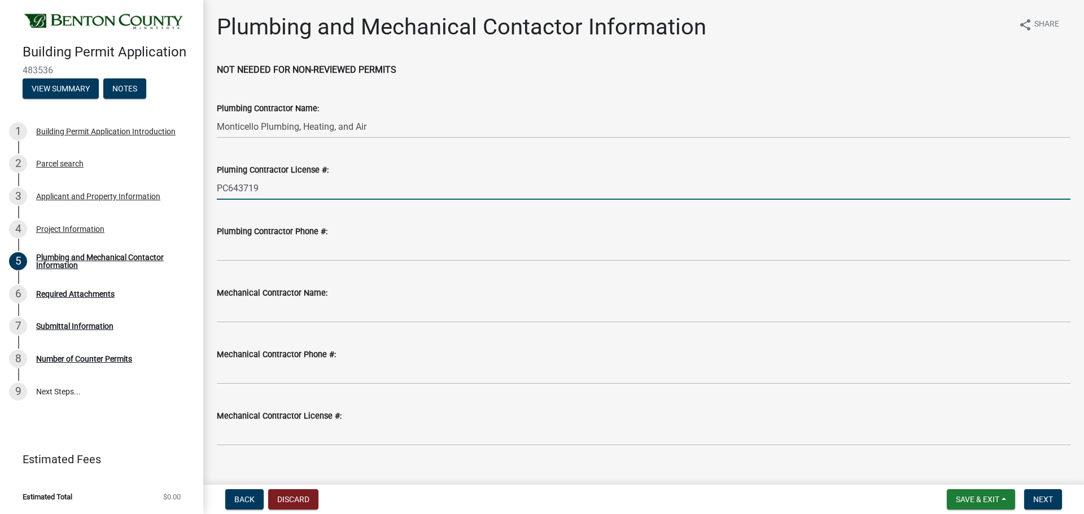
type input "PC643719"
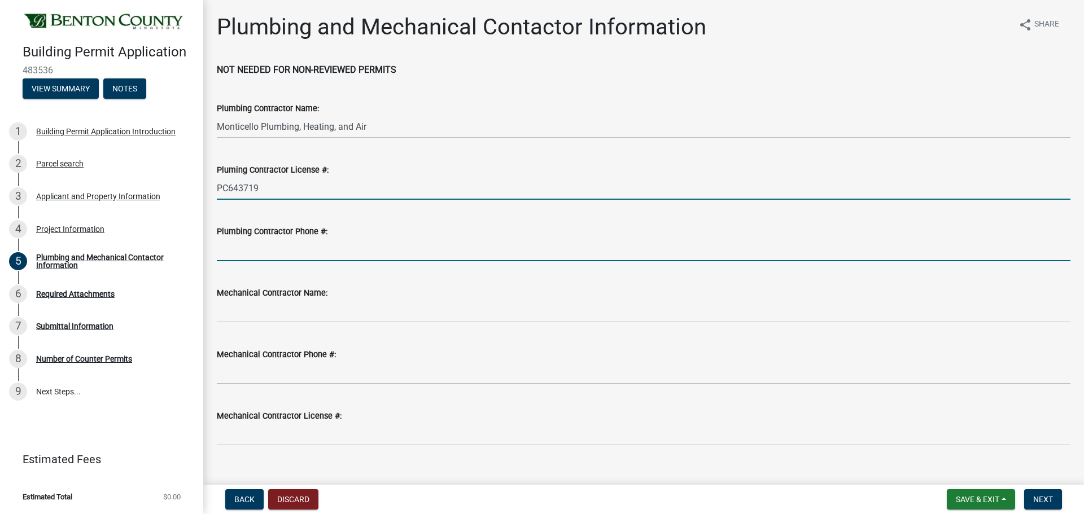
click at [266, 250] on input "Plumbing Contractor Phone #:" at bounding box center [644, 249] width 854 height 23
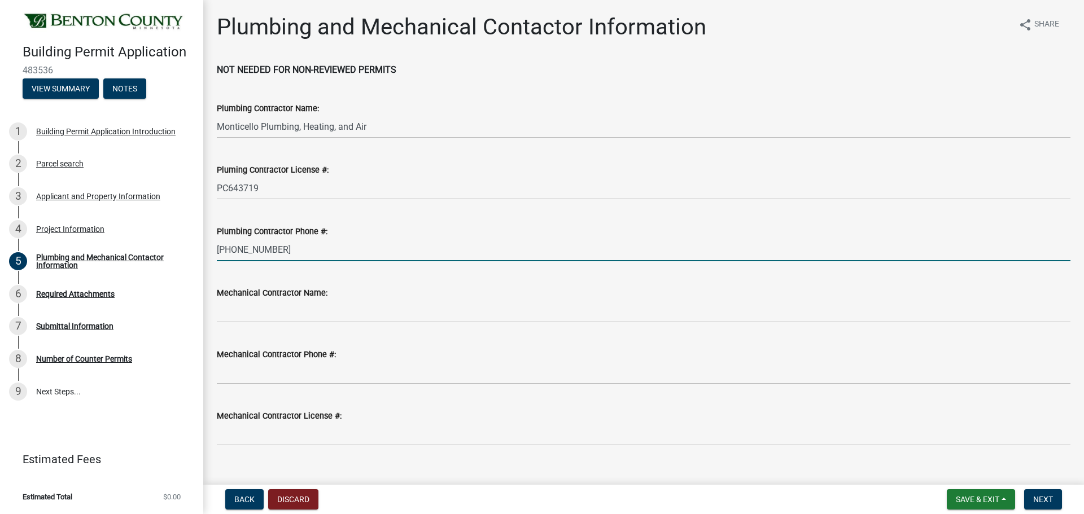
type input "[PHONE_NUMBER]"
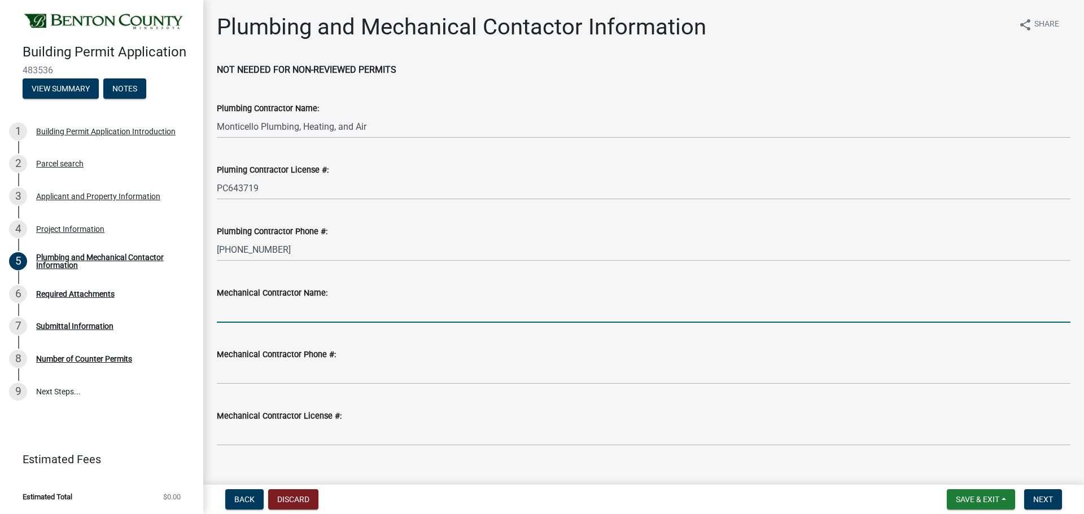
click at [270, 315] on input "Mechanical Contractor Name:" at bounding box center [644, 311] width 854 height 23
type input "Monticello Plumbing, Heating, and Air Co"
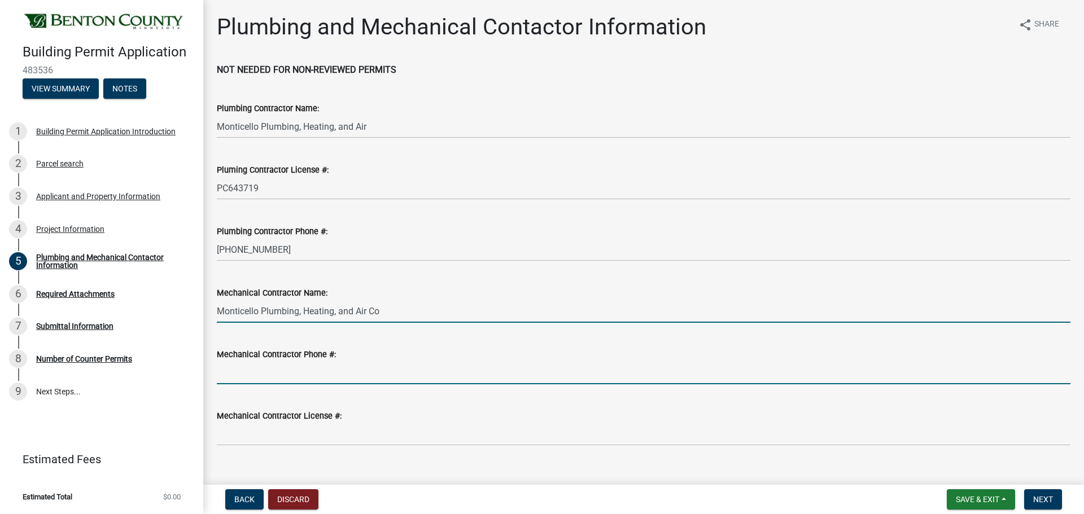
type input "7633140083"
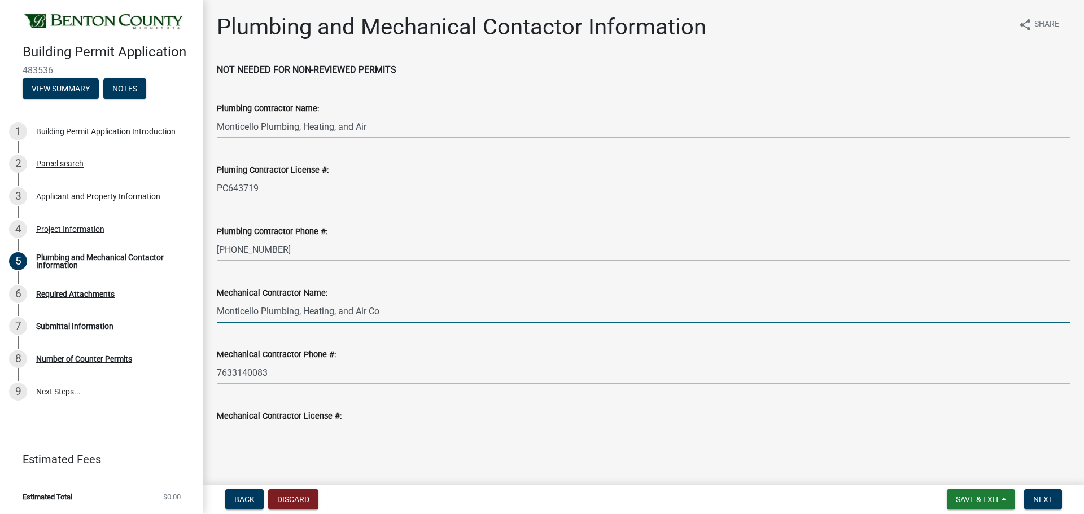
scroll to position [19, 0]
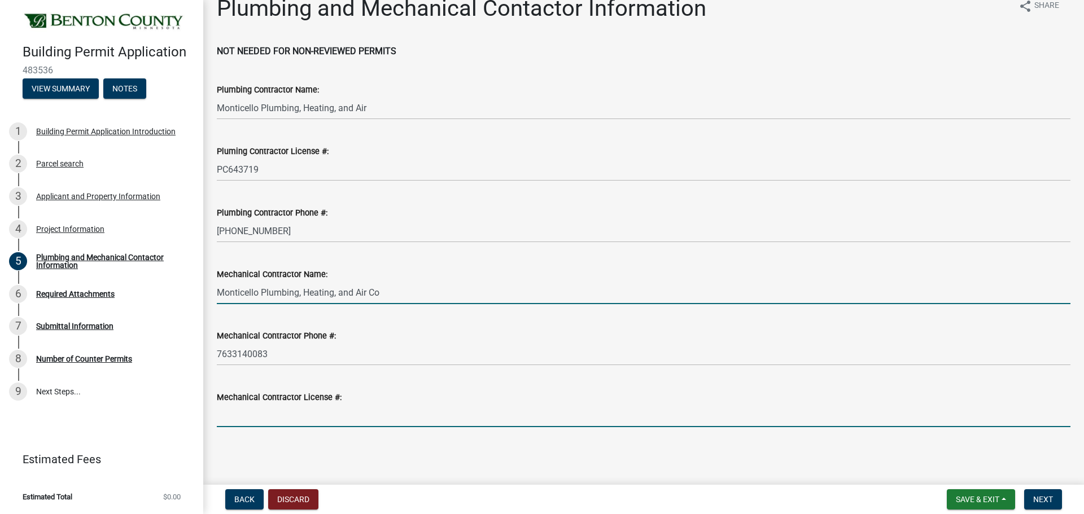
click at [247, 415] on input "Mechanical Contractor License #:" at bounding box center [644, 415] width 854 height 23
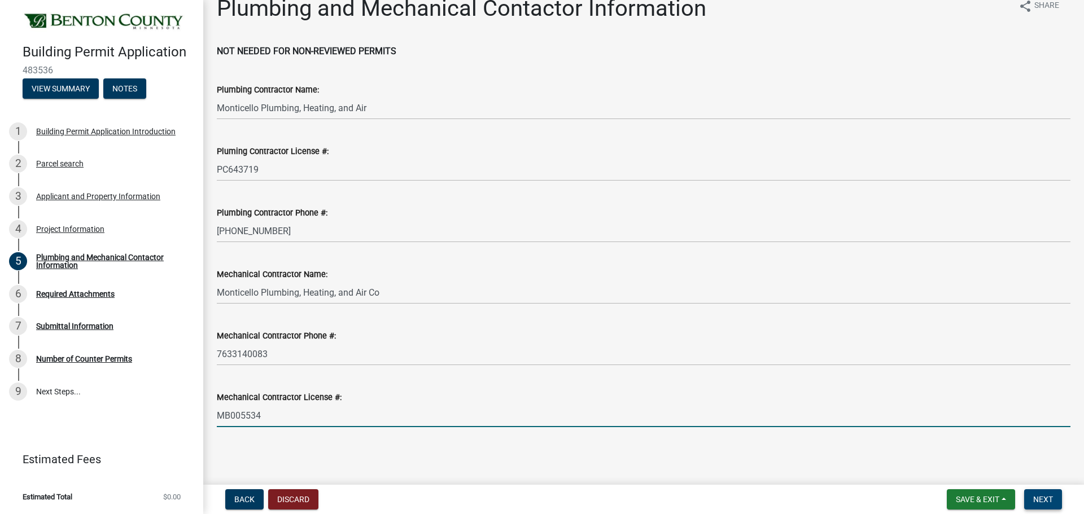
type input "MB005534"
click at [1045, 498] on span "Next" at bounding box center [1043, 499] width 20 height 9
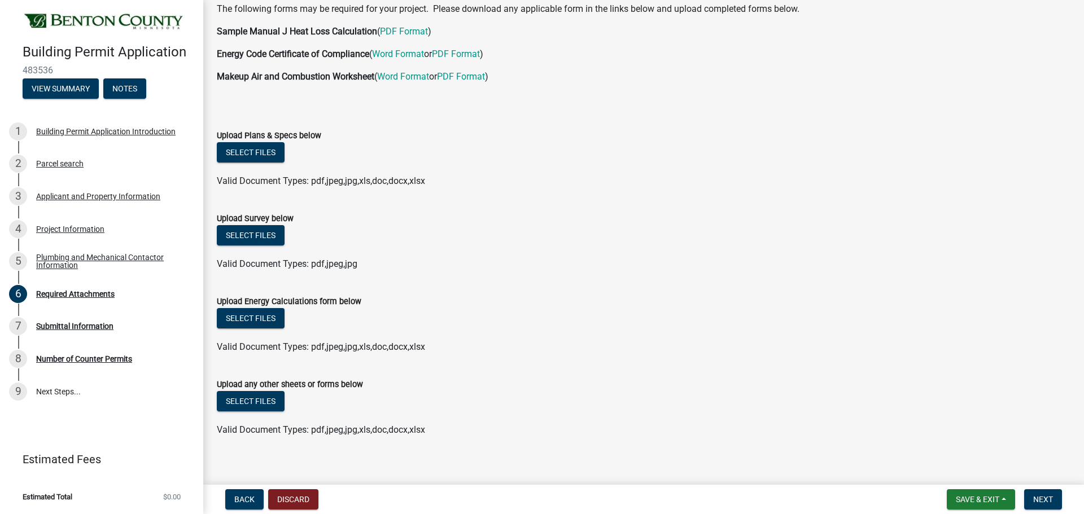
scroll to position [72, 0]
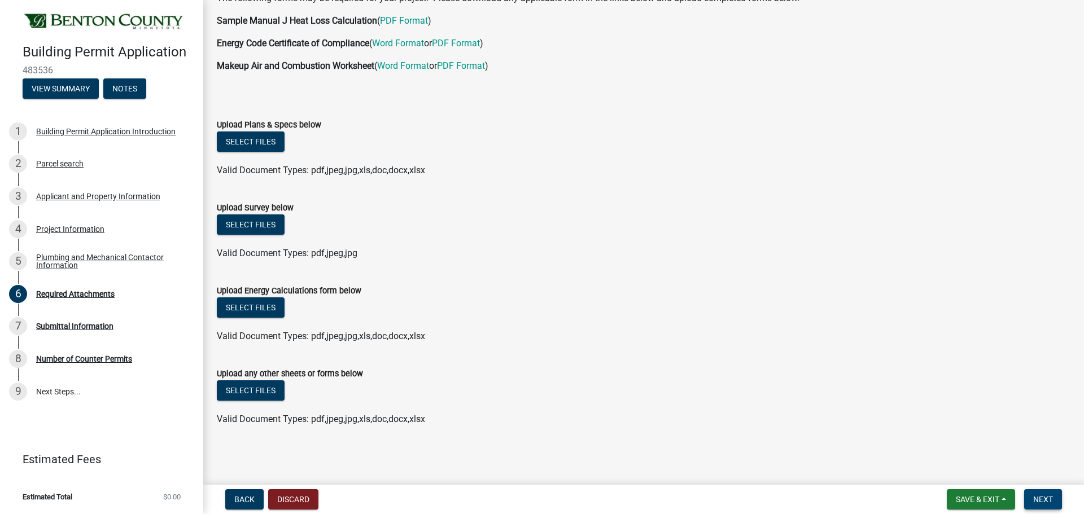
click at [1049, 500] on span "Next" at bounding box center [1043, 499] width 20 height 9
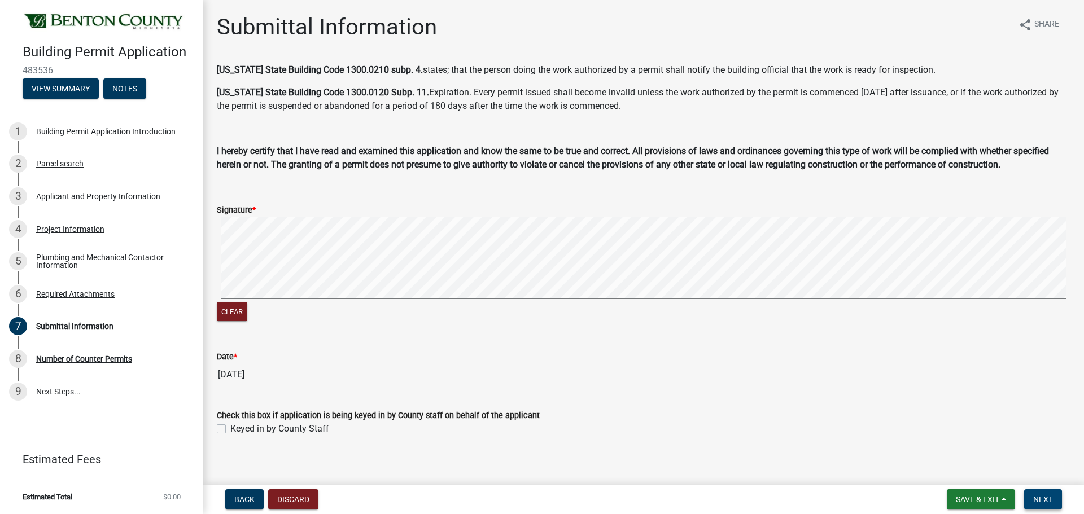
click at [1051, 496] on span "Next" at bounding box center [1043, 499] width 20 height 9
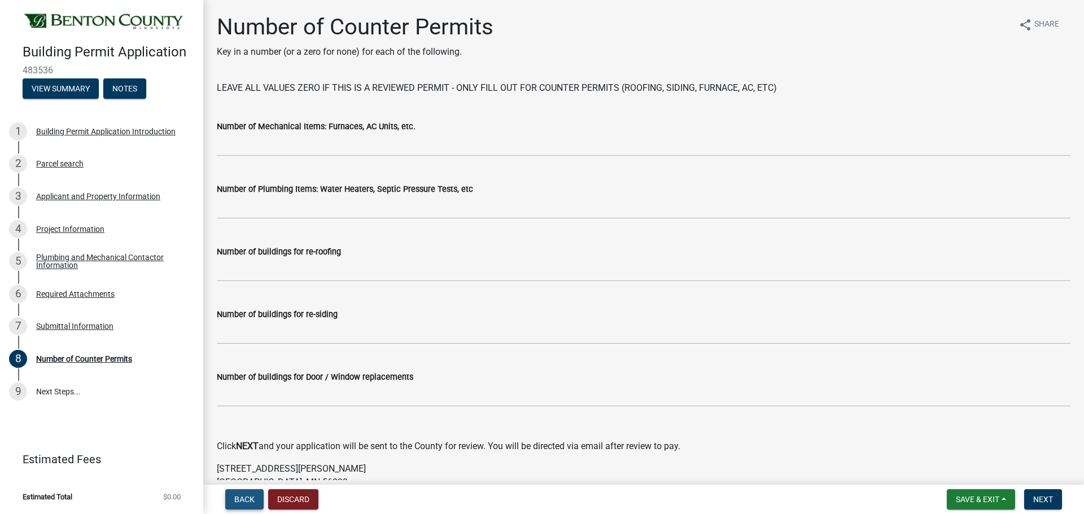
click at [241, 501] on span "Back" at bounding box center [244, 499] width 20 height 9
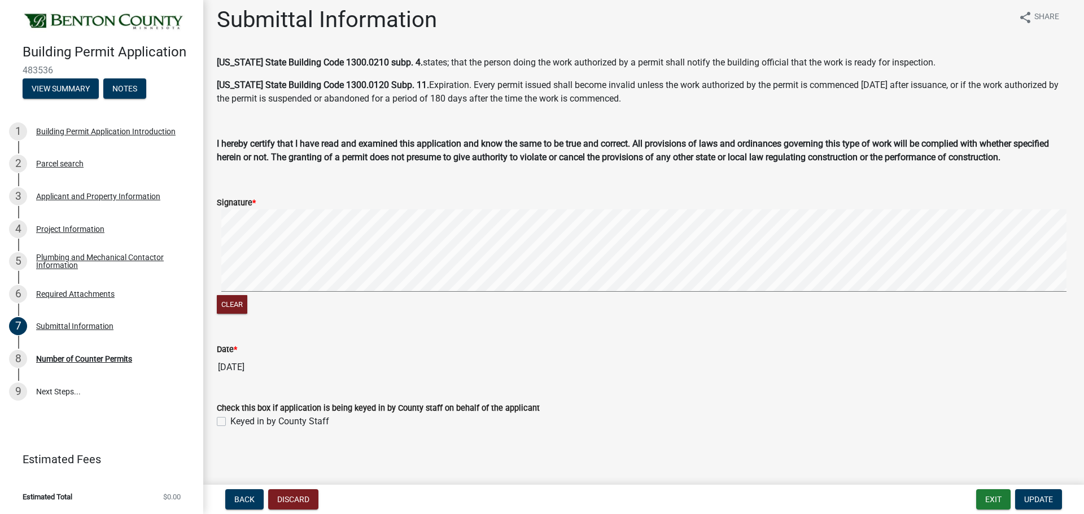
scroll to position [10, 0]
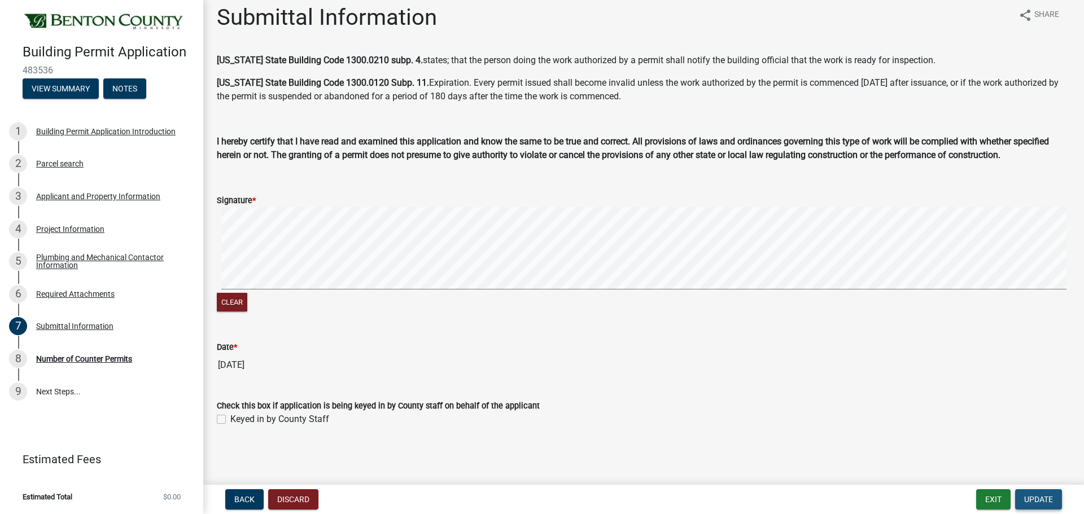
click at [1056, 497] on button "Update" at bounding box center [1038, 499] width 47 height 20
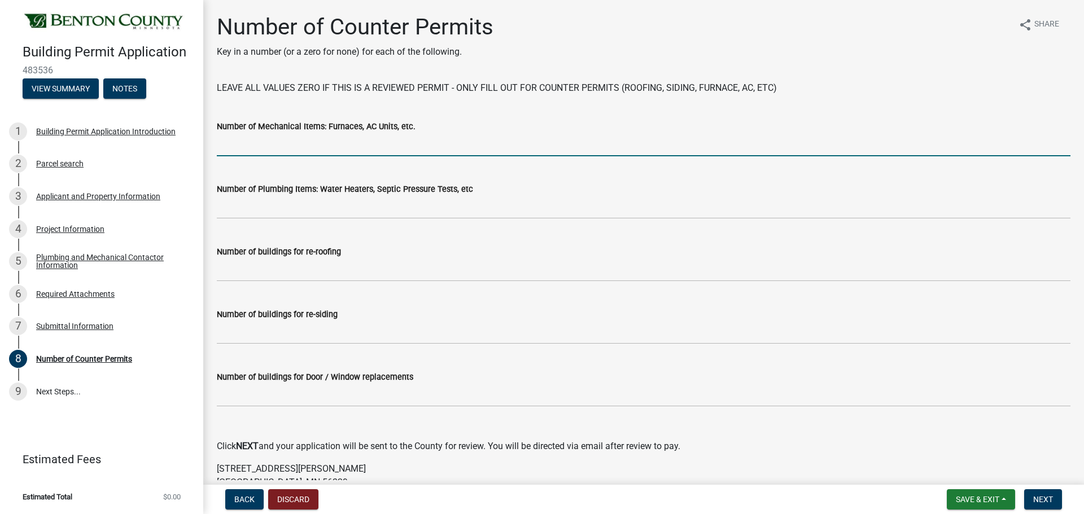
click at [297, 147] on input "text" at bounding box center [644, 144] width 854 height 23
type input "1"
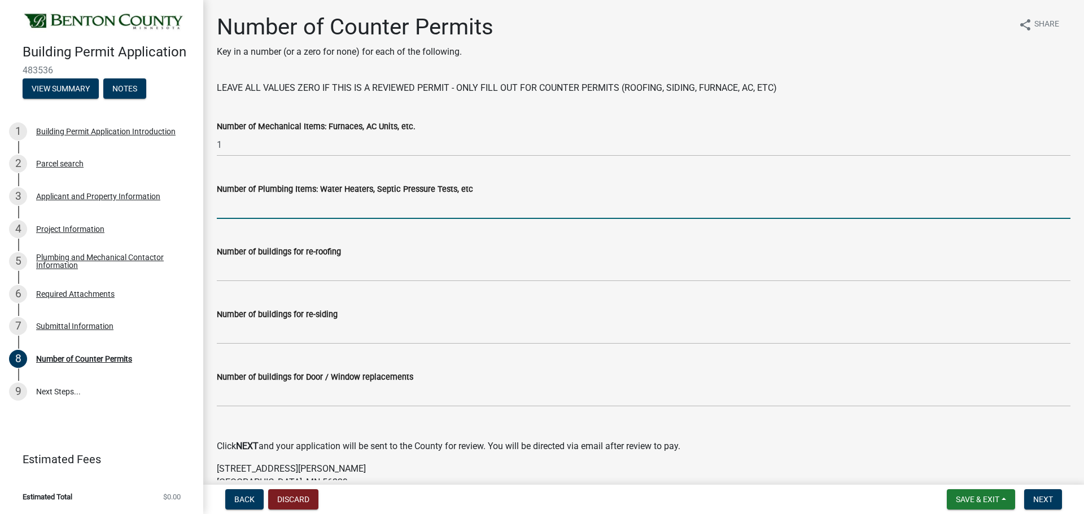
click at [314, 207] on input "text" at bounding box center [644, 207] width 854 height 23
click at [251, 208] on input "text" at bounding box center [644, 207] width 854 height 23
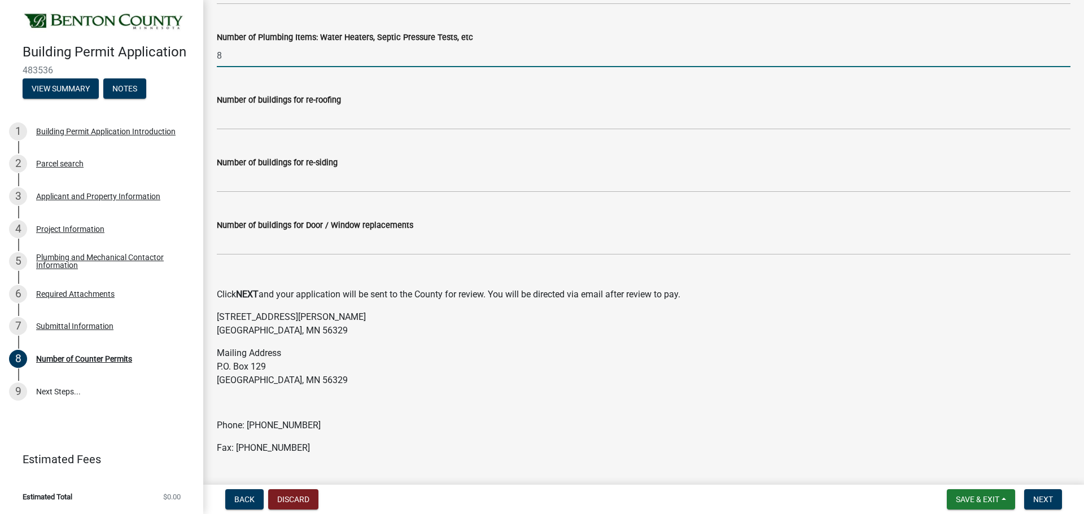
scroll to position [180, 0]
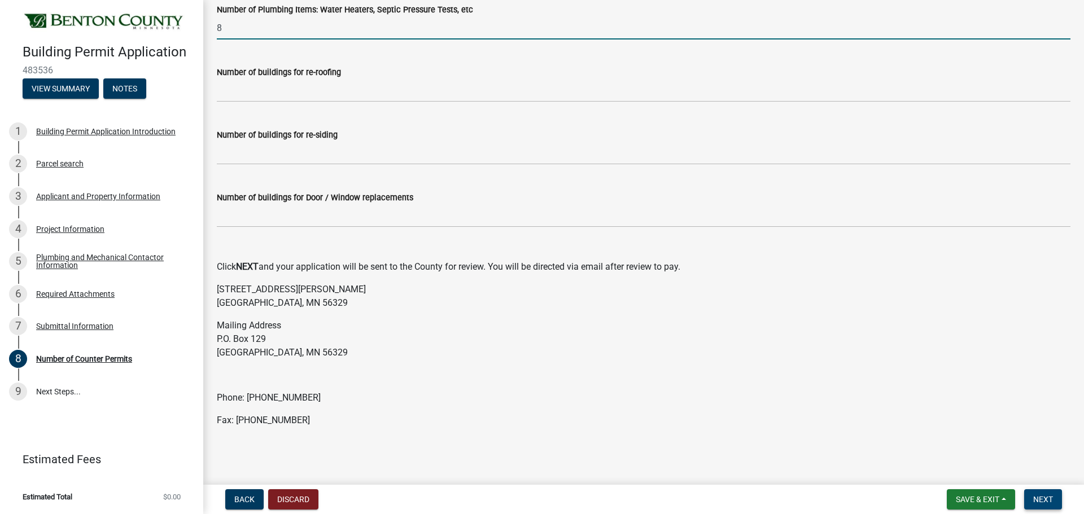
type input "8"
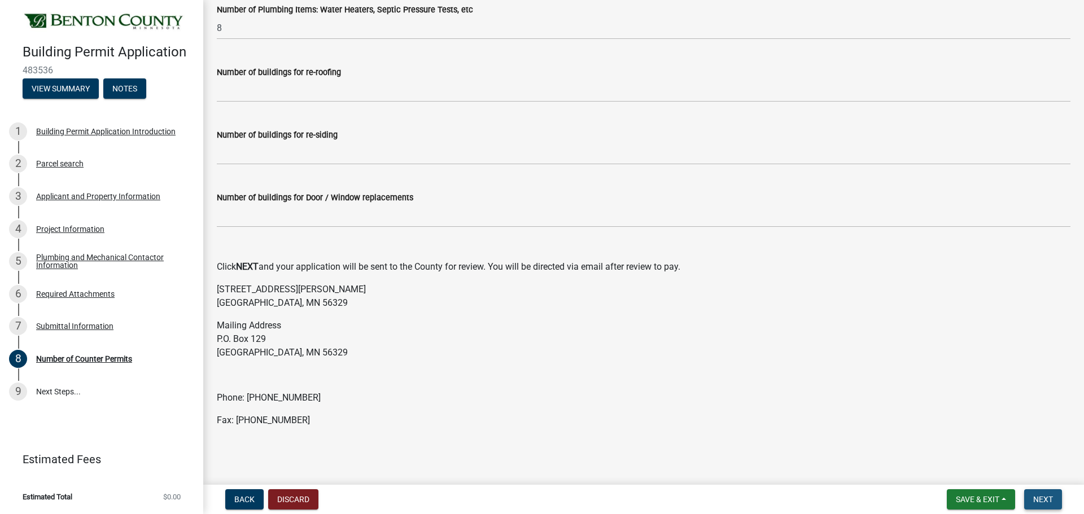
click at [1045, 500] on span "Next" at bounding box center [1043, 499] width 20 height 9
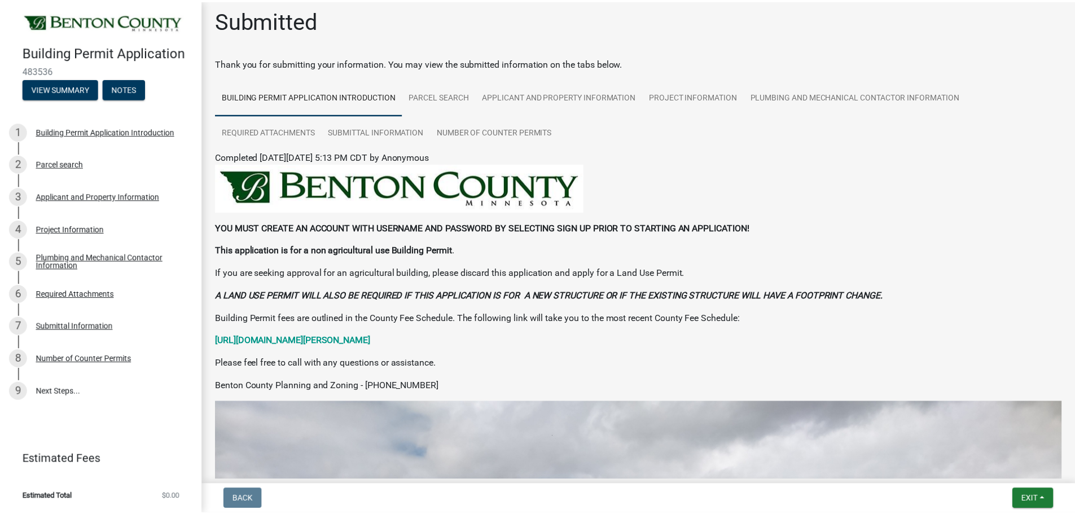
scroll to position [0, 0]
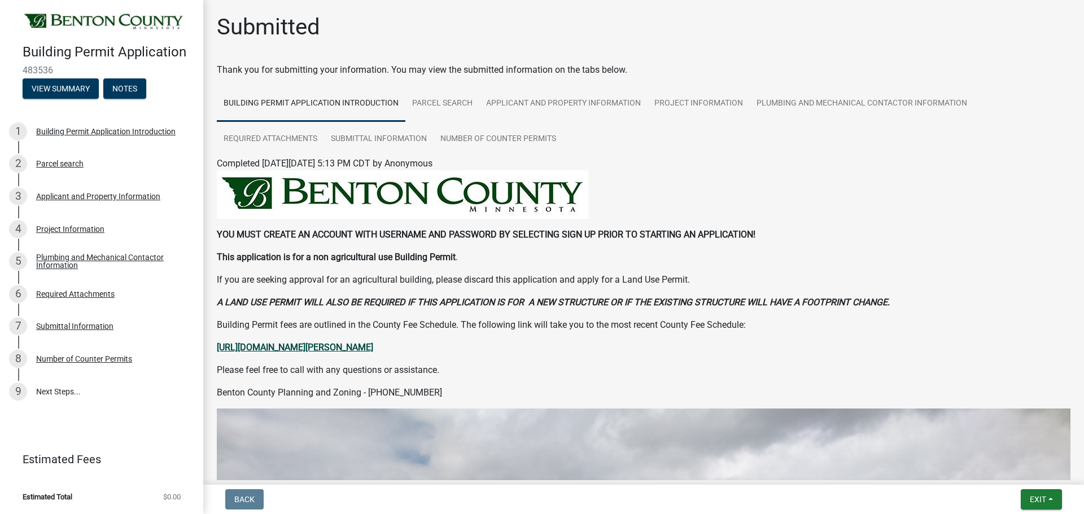
click at [373, 348] on strong "[URL][DOMAIN_NAME][PERSON_NAME]" at bounding box center [295, 347] width 156 height 11
click at [1043, 501] on span "Exit" at bounding box center [1038, 499] width 16 height 9
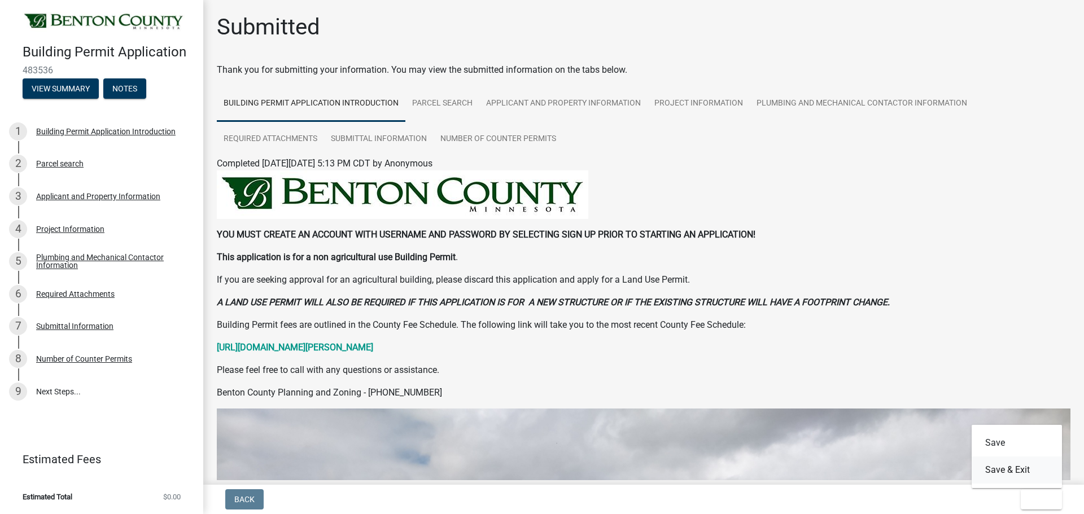
click at [1016, 471] on button "Save & Exit" at bounding box center [1017, 470] width 90 height 27
